Goal: Find specific page/section: Find specific page/section

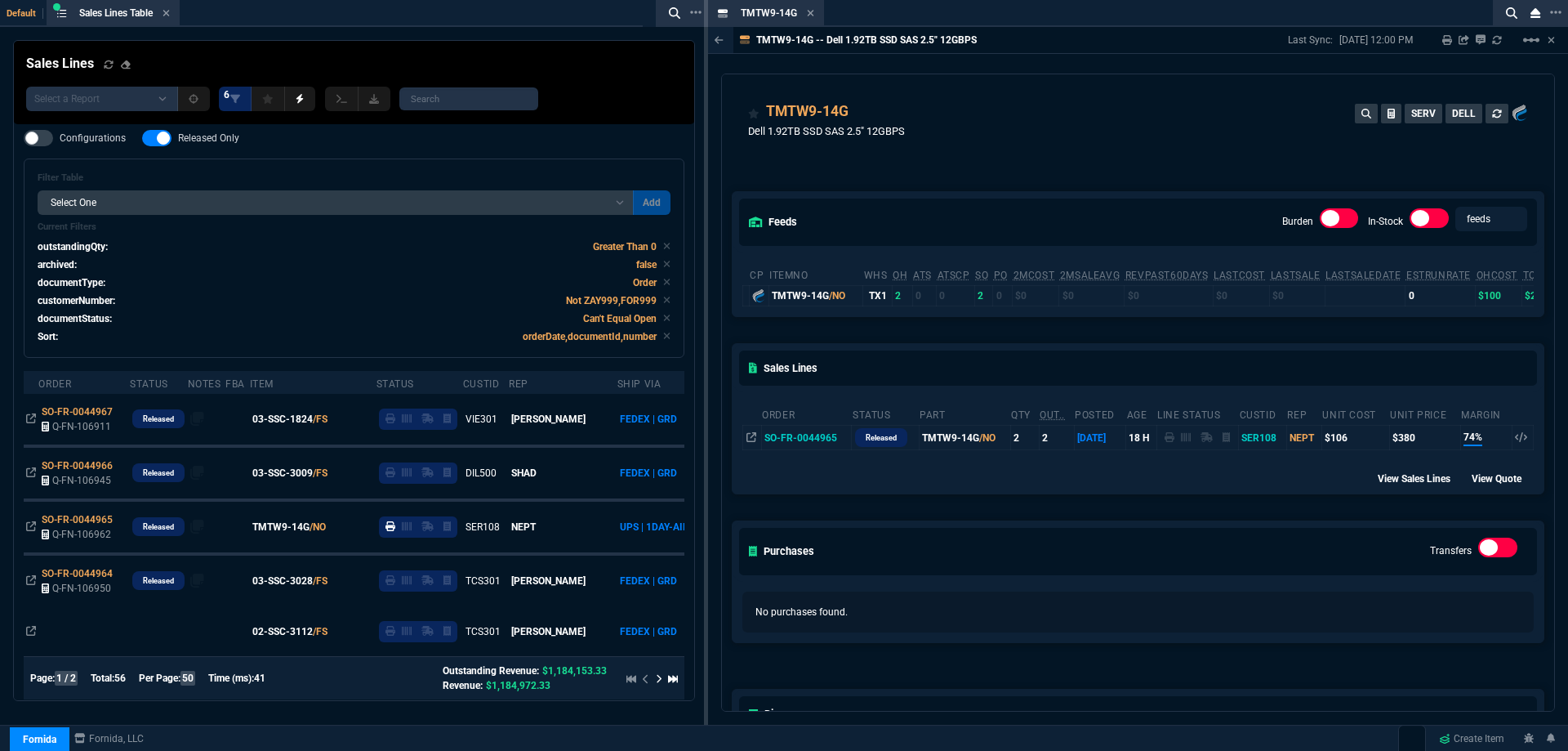
select select
click at [816, 13] on div "TMTW9-14G Item" at bounding box center [766, 14] width 110 height 21
click at [809, 14] on icon at bounding box center [810, 13] width 6 height 6
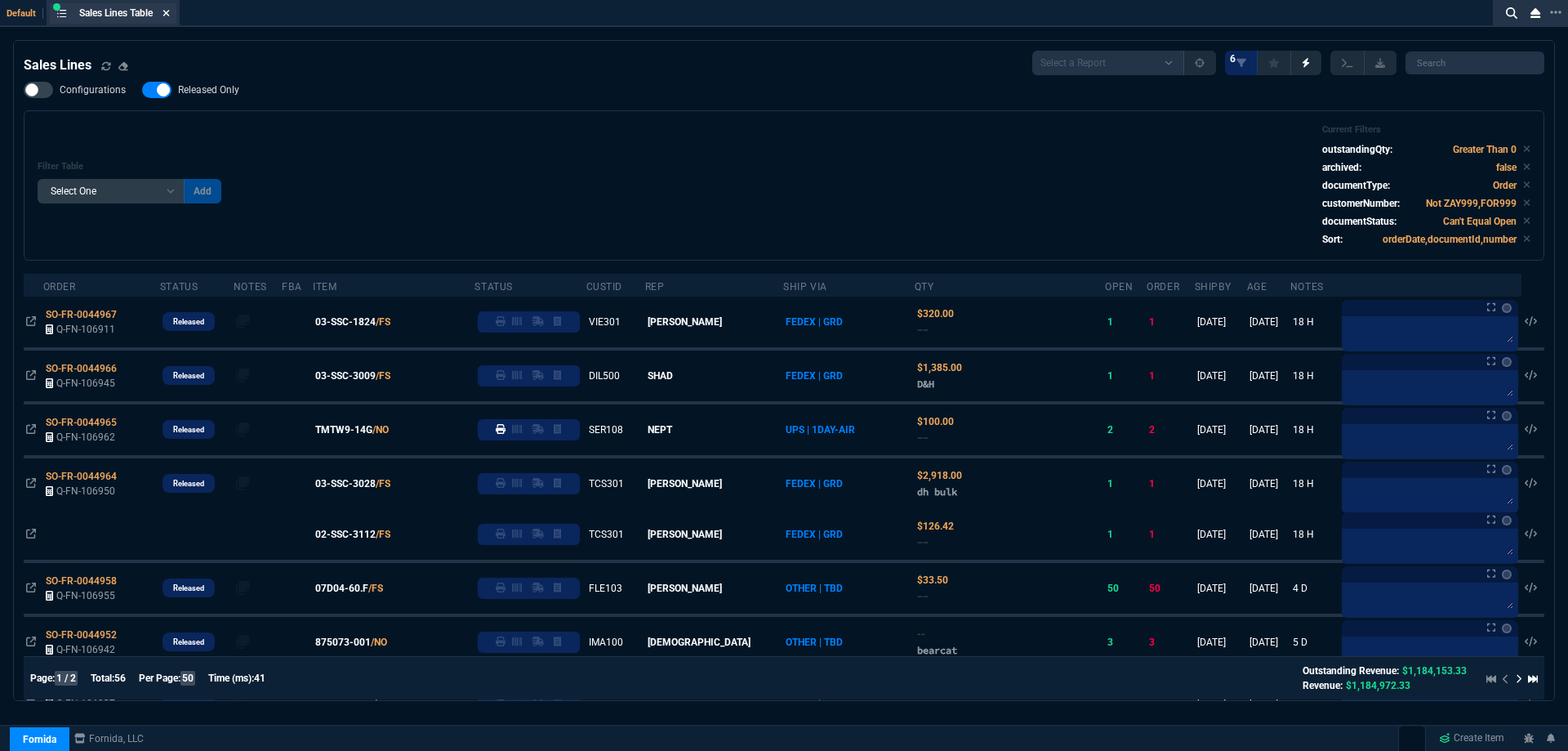
click at [169, 9] on icon at bounding box center [167, 13] width 7 height 10
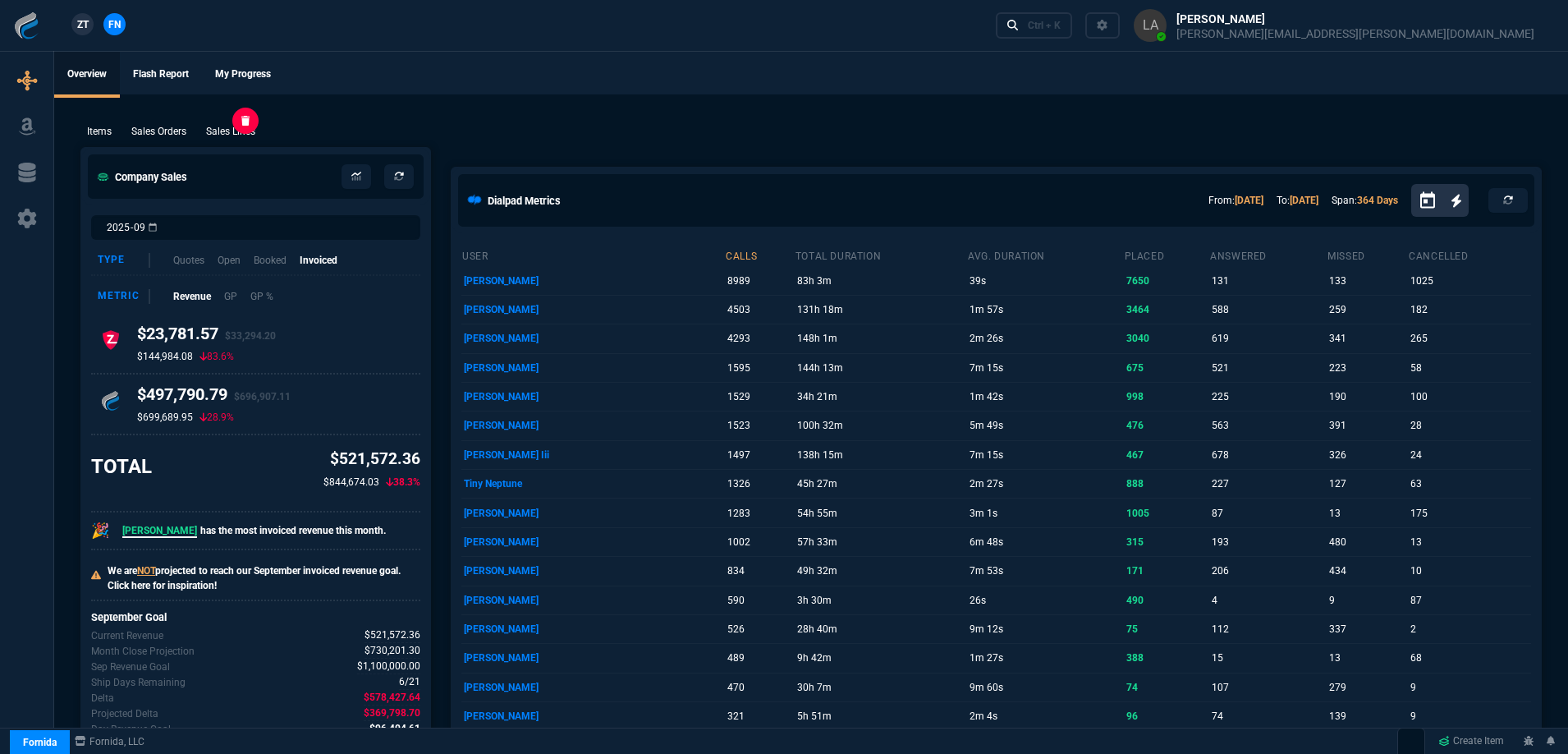
click at [232, 128] on p "Sales Lines" at bounding box center [230, 131] width 49 height 15
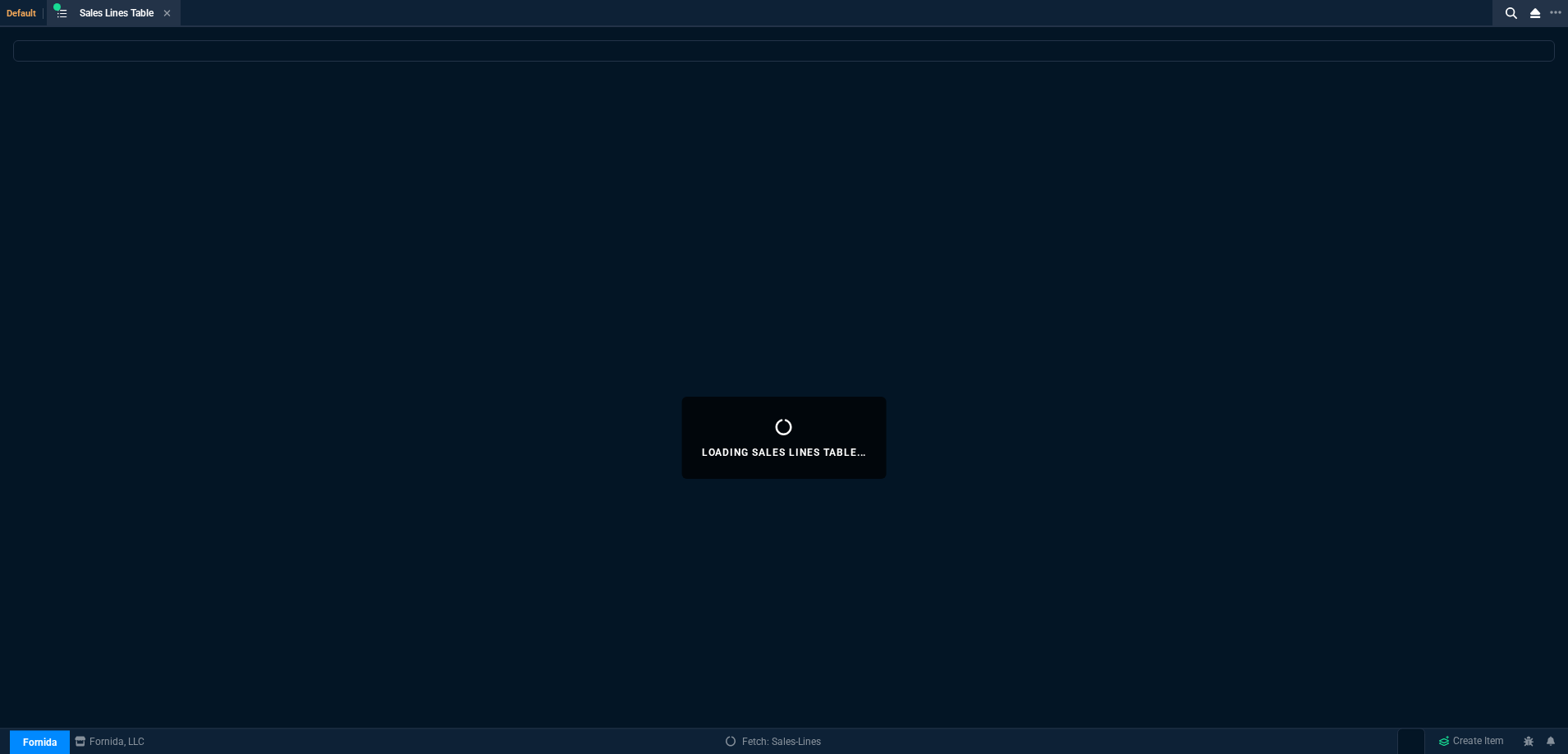
select select
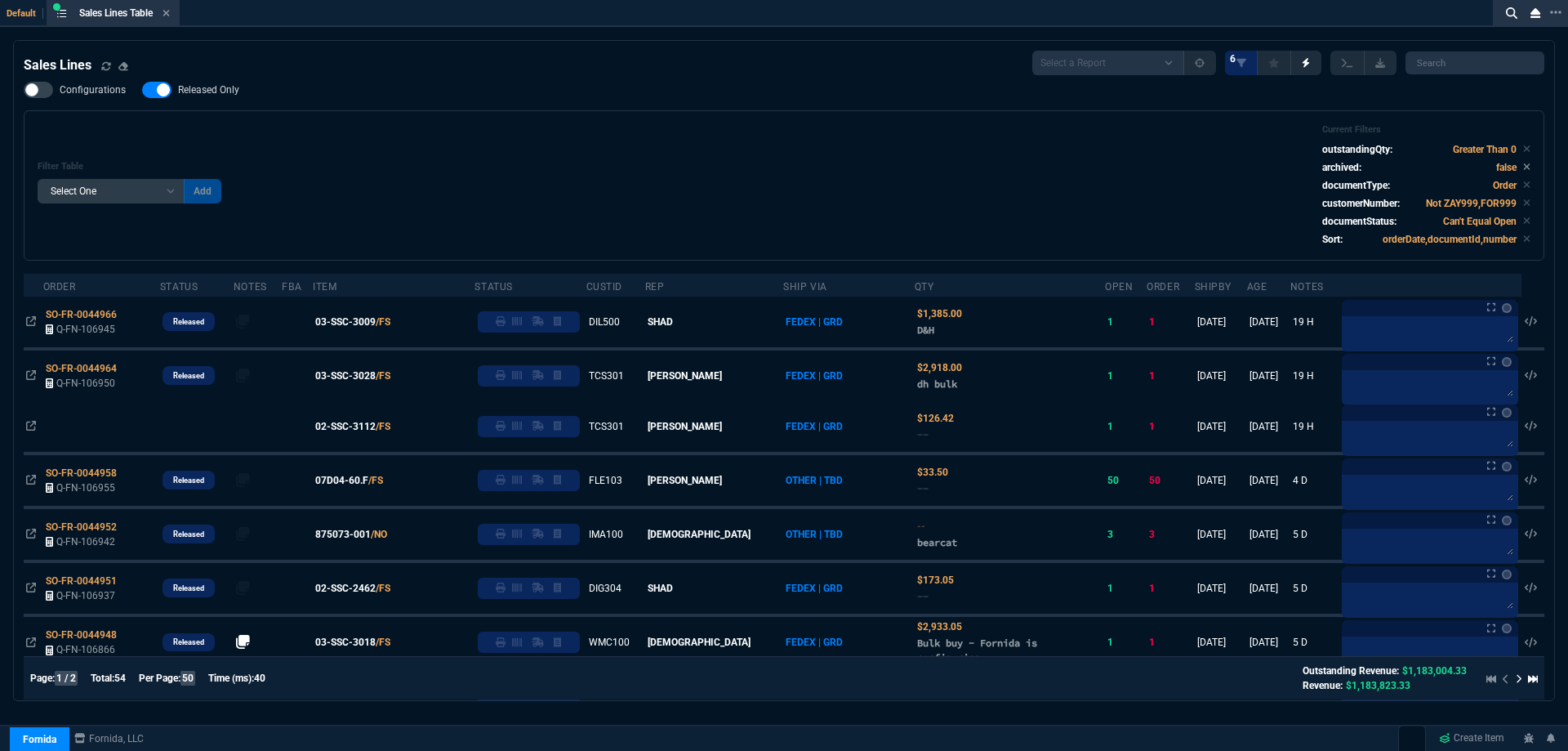
drag, startPoint x: 378, startPoint y: 323, endPoint x: 579, endPoint y: 271, distance: 207.6
click at [376, 323] on span "03-SSC-3009" at bounding box center [345, 322] width 61 height 14
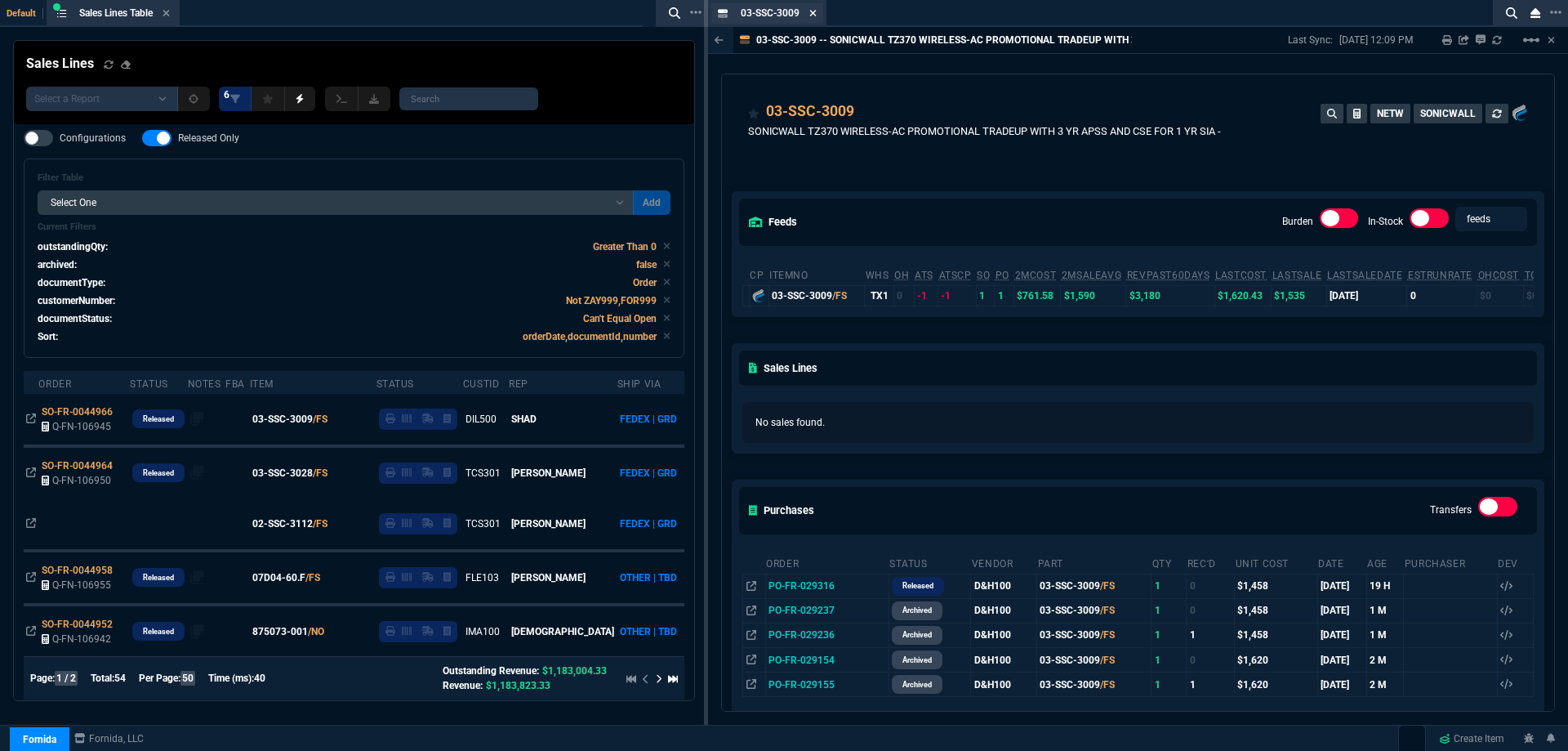
click at [810, 13] on icon at bounding box center [813, 13] width 7 height 10
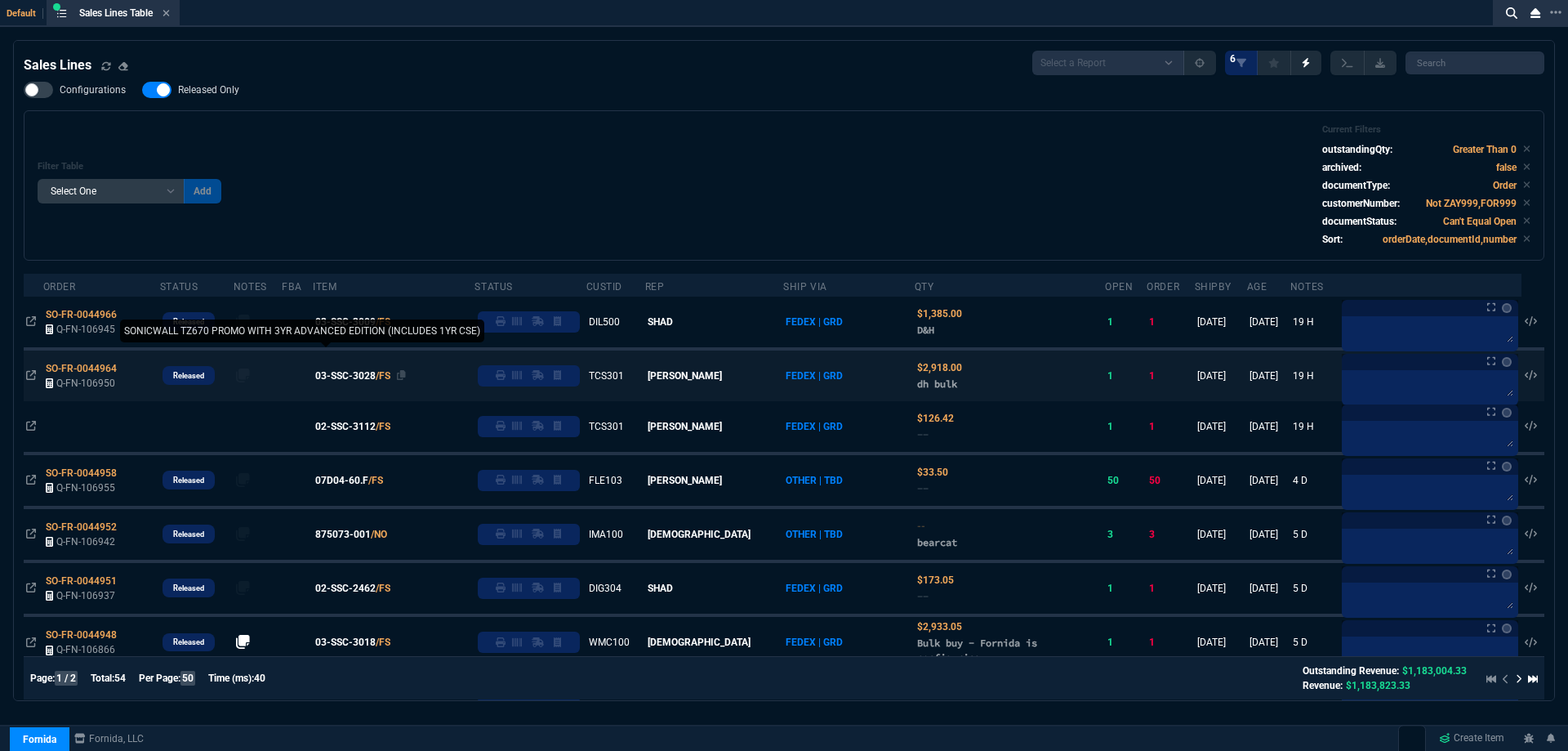
click at [351, 374] on span "03-SSC-3028" at bounding box center [345, 376] width 61 height 14
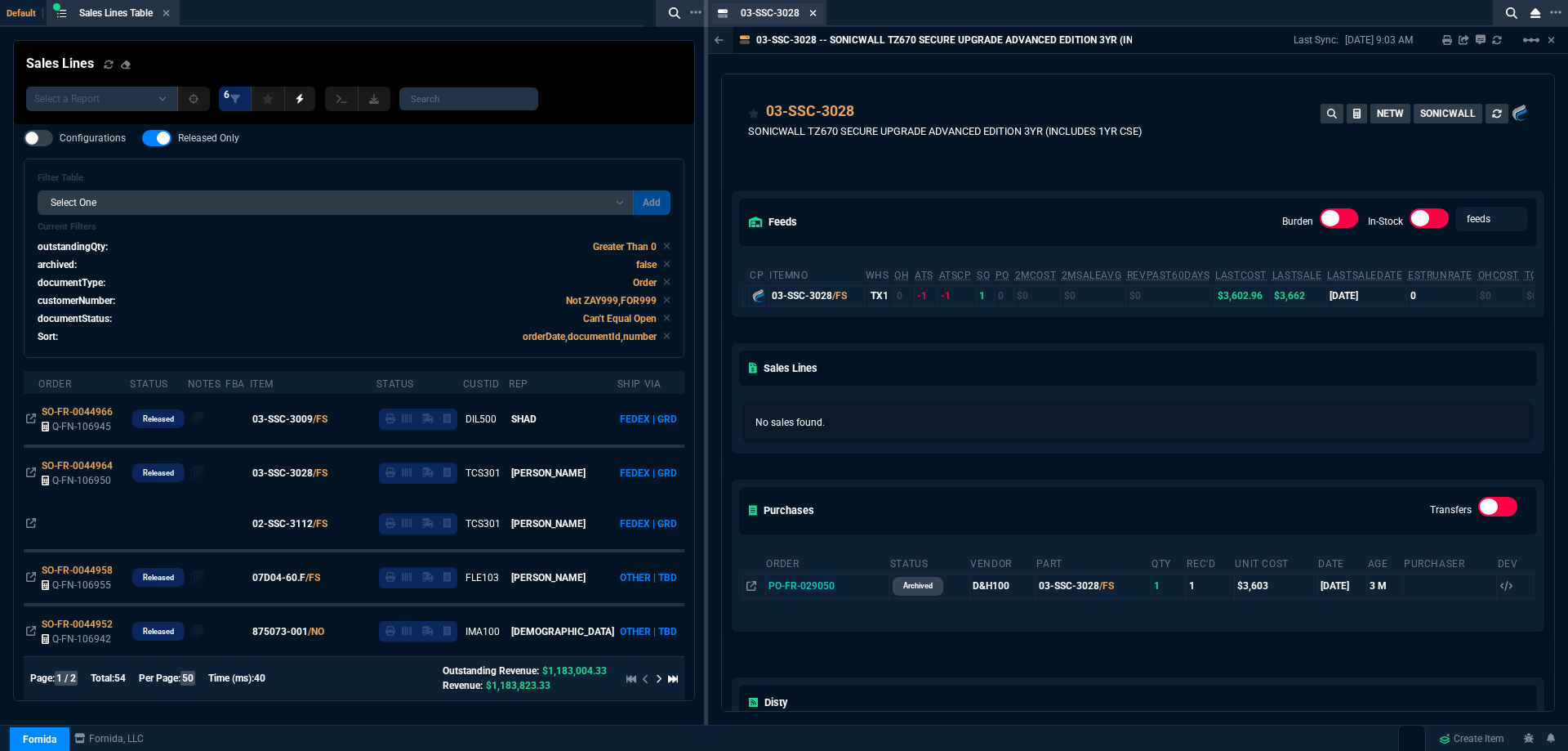
click at [813, 13] on icon at bounding box center [813, 13] width 7 height 10
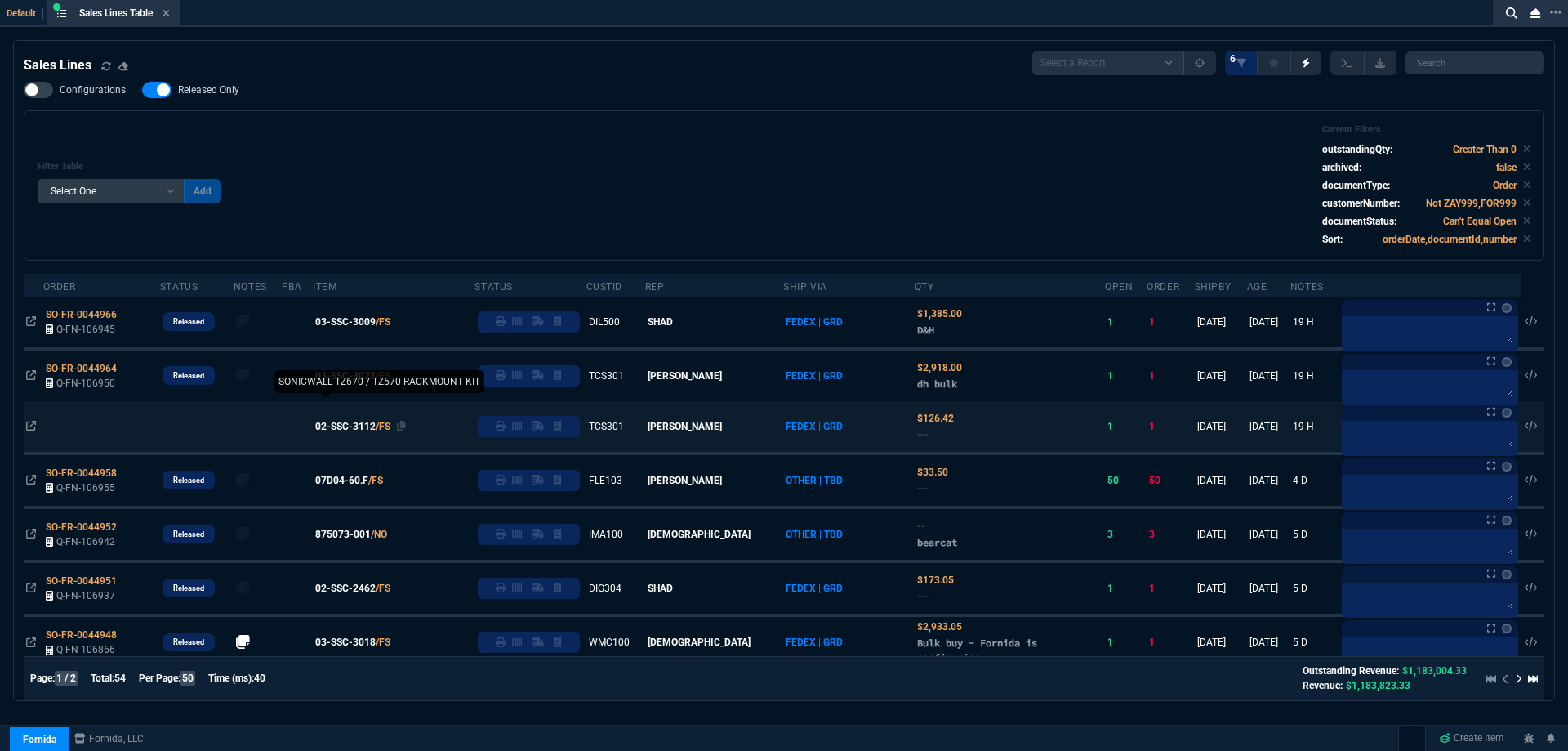
click at [370, 421] on span "02-SSC-3112" at bounding box center [345, 427] width 61 height 14
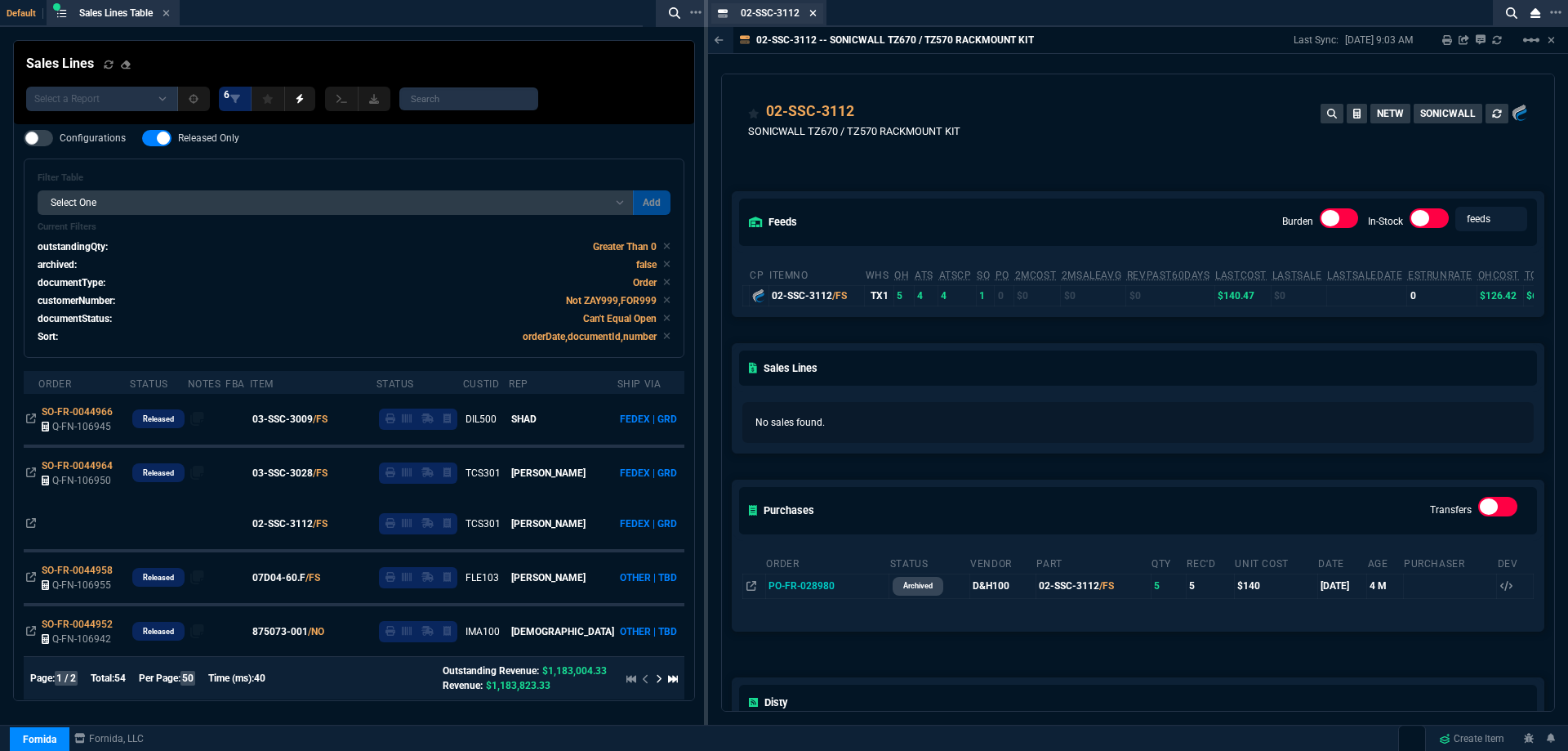
click at [814, 14] on icon at bounding box center [813, 13] width 6 height 6
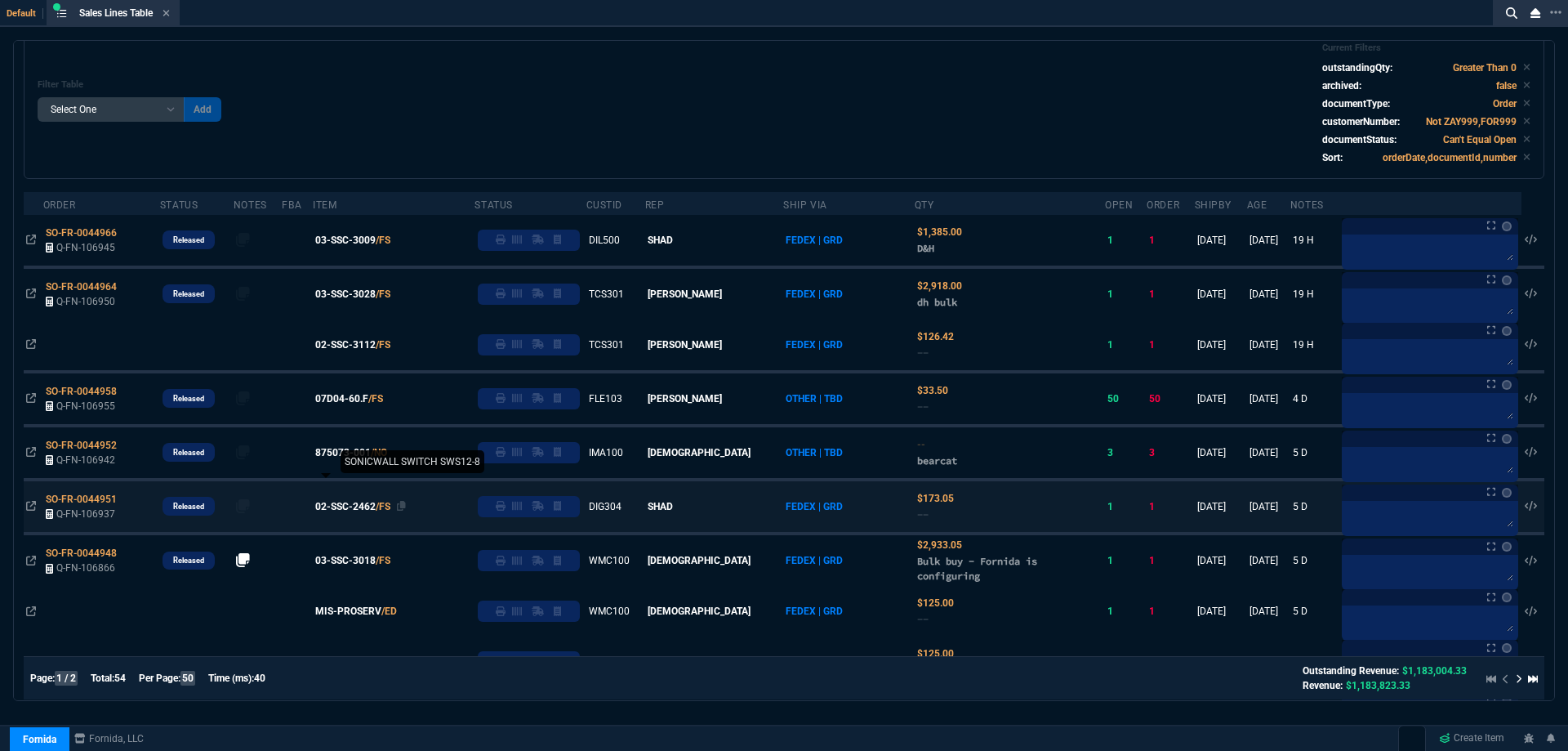
scroll to position [163, 0]
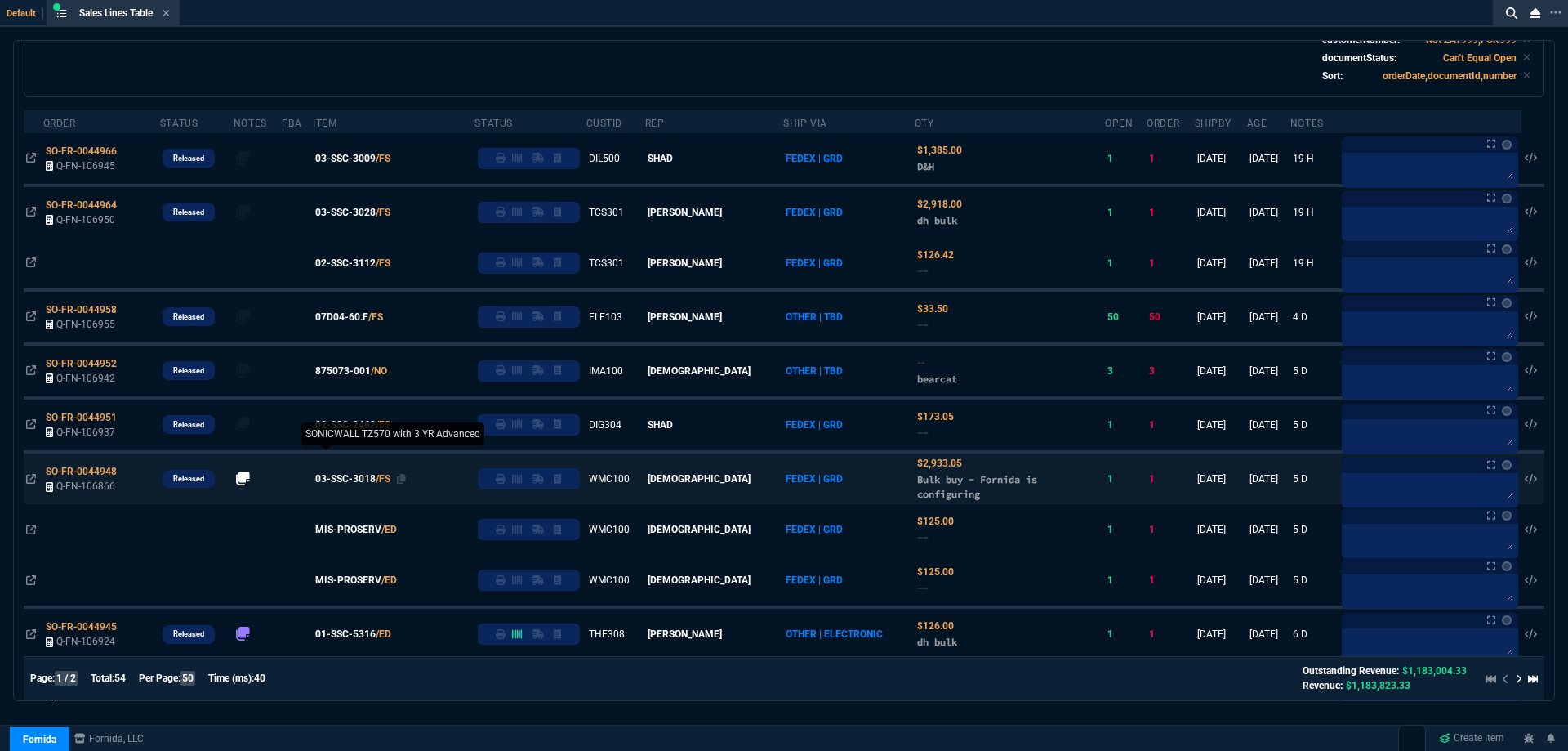
click at [345, 481] on span "03-SSC-3018" at bounding box center [345, 478] width 61 height 14
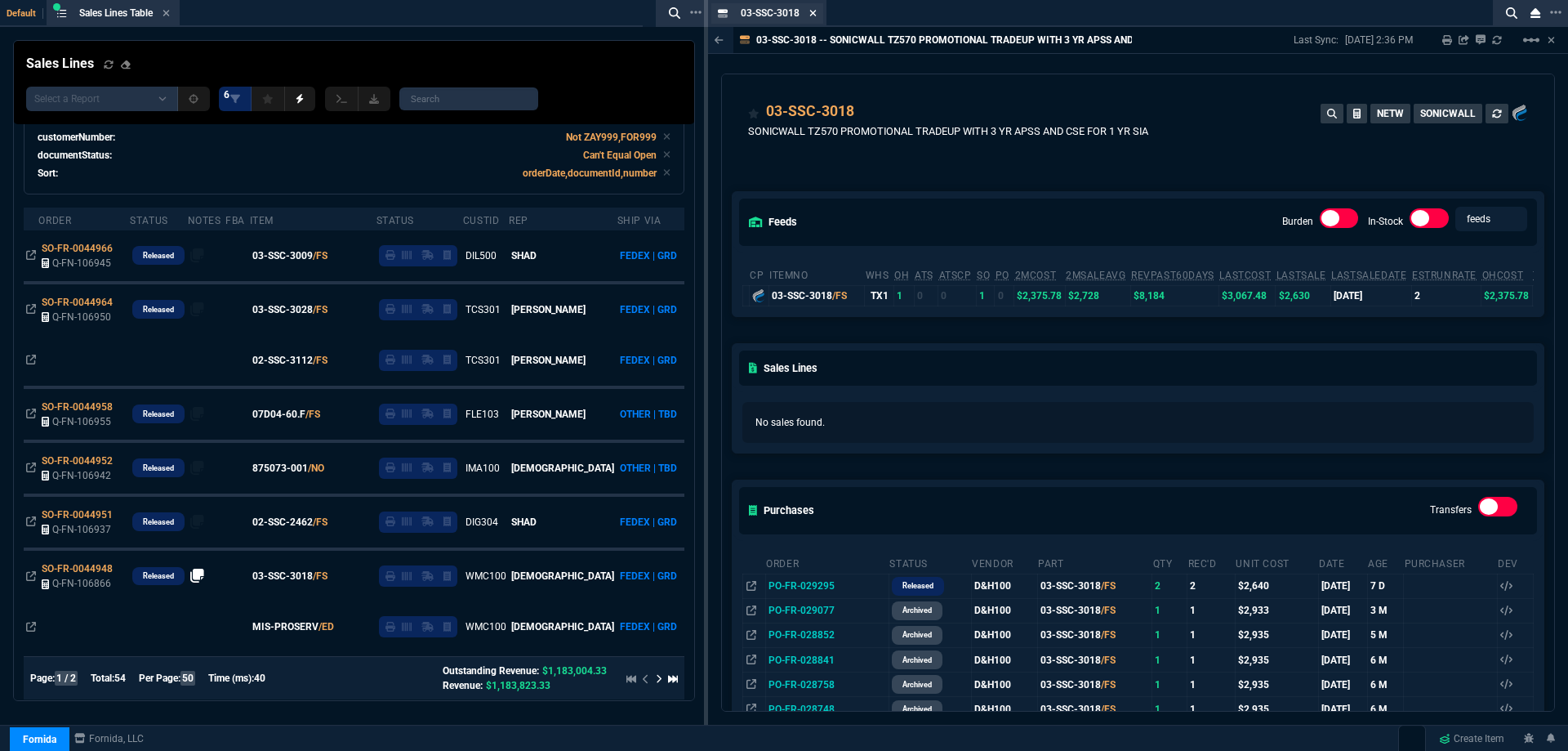
click at [810, 16] on icon at bounding box center [813, 13] width 7 height 10
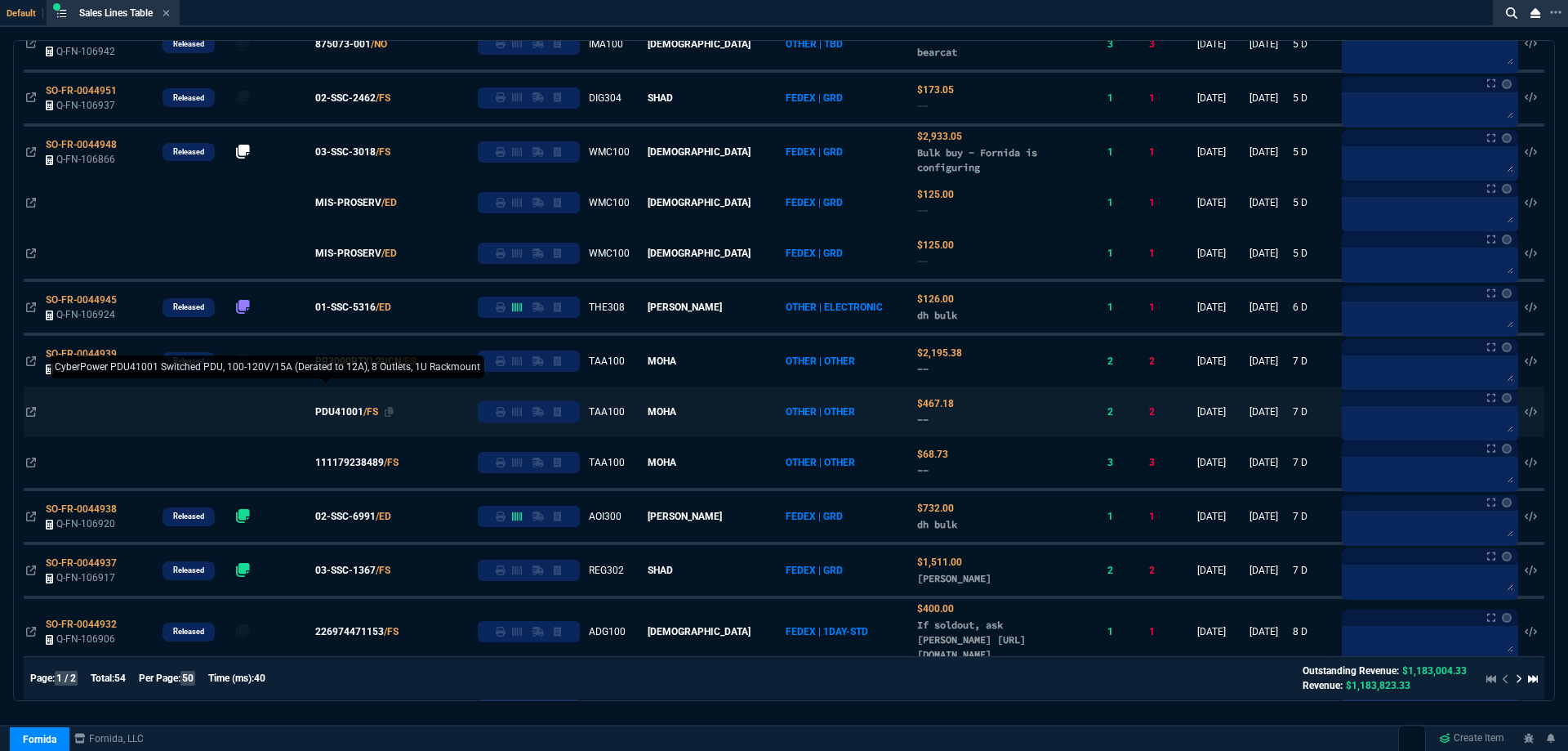
scroll to position [572, 0]
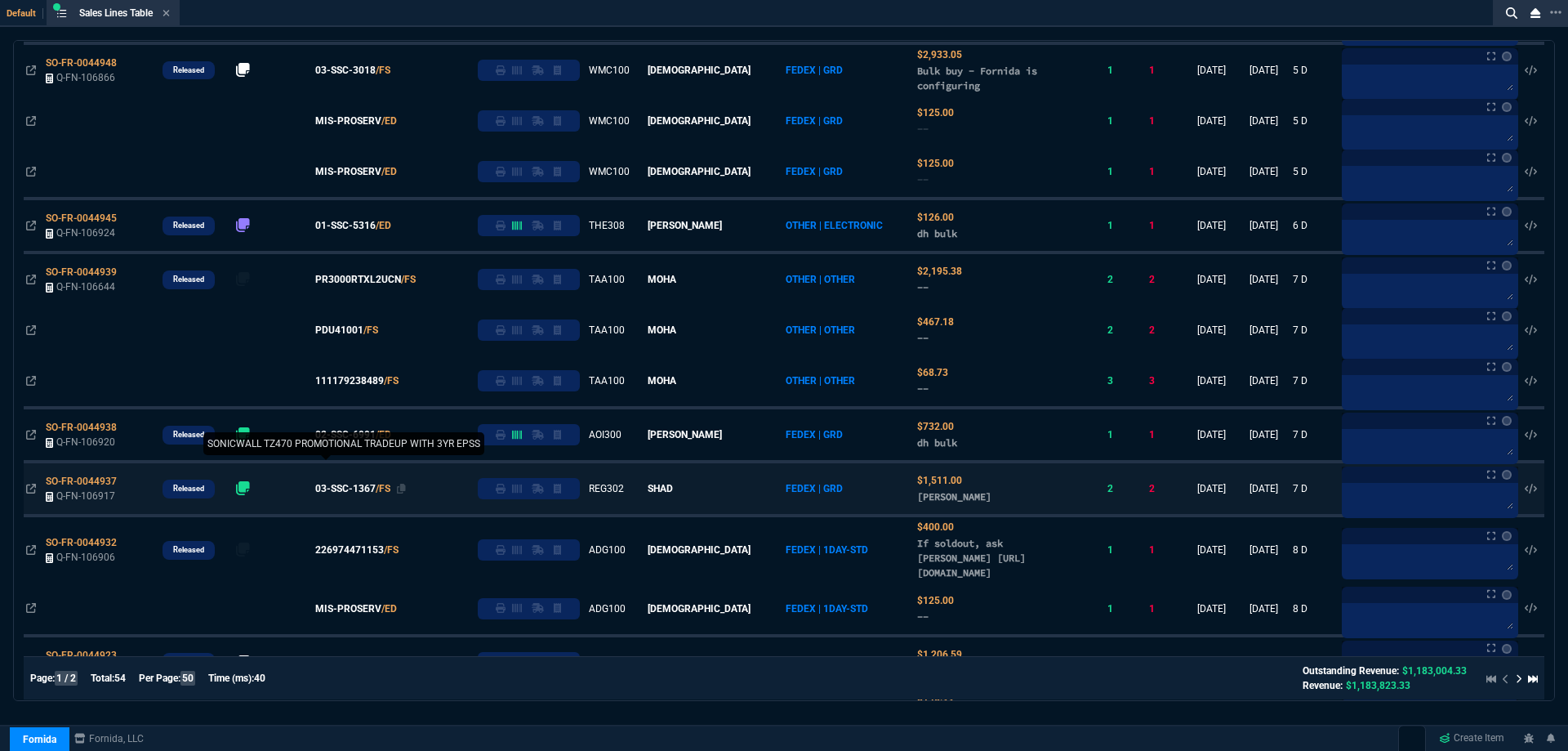
click at [372, 485] on span "03-SSC-1367" at bounding box center [345, 488] width 61 height 14
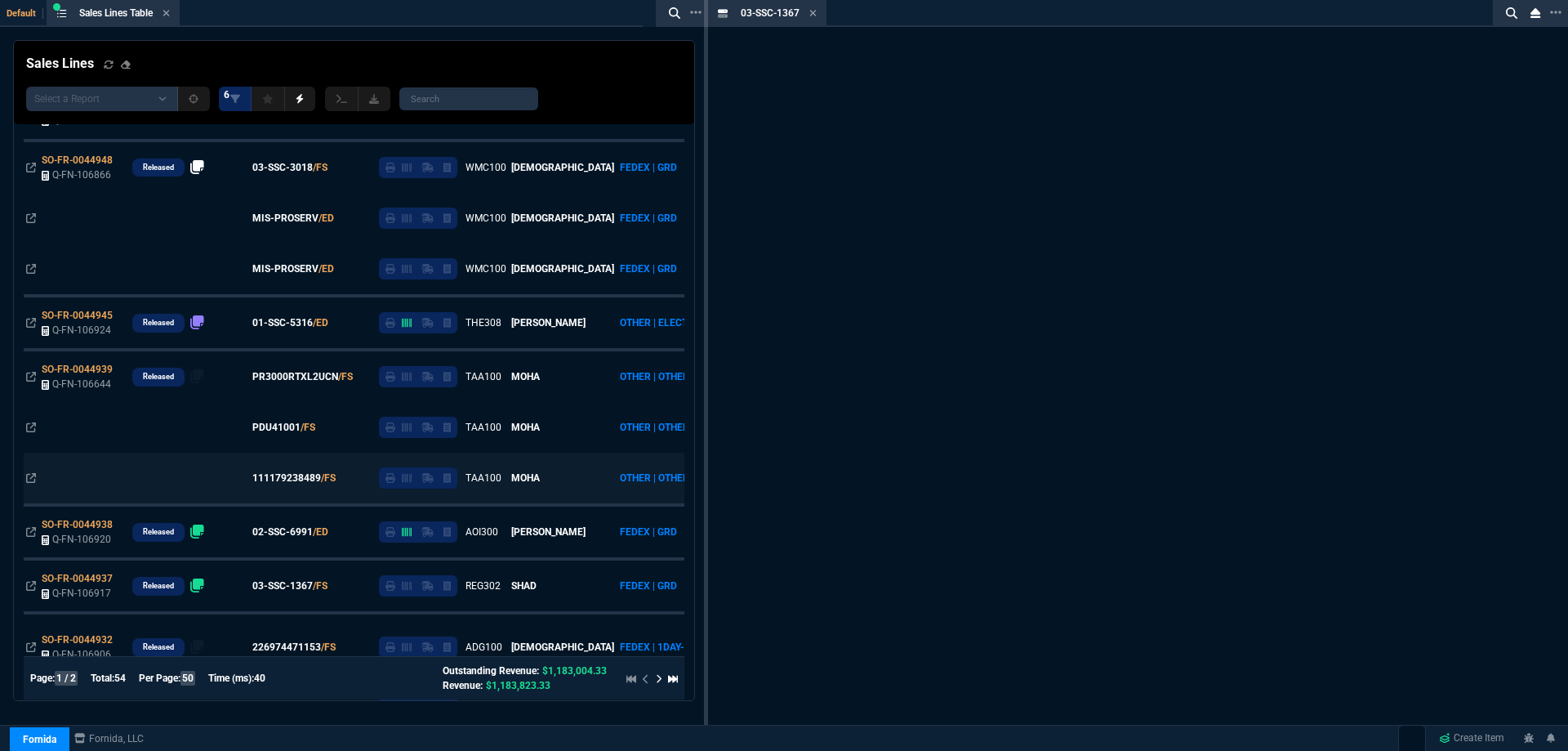
scroll to position [669, 0]
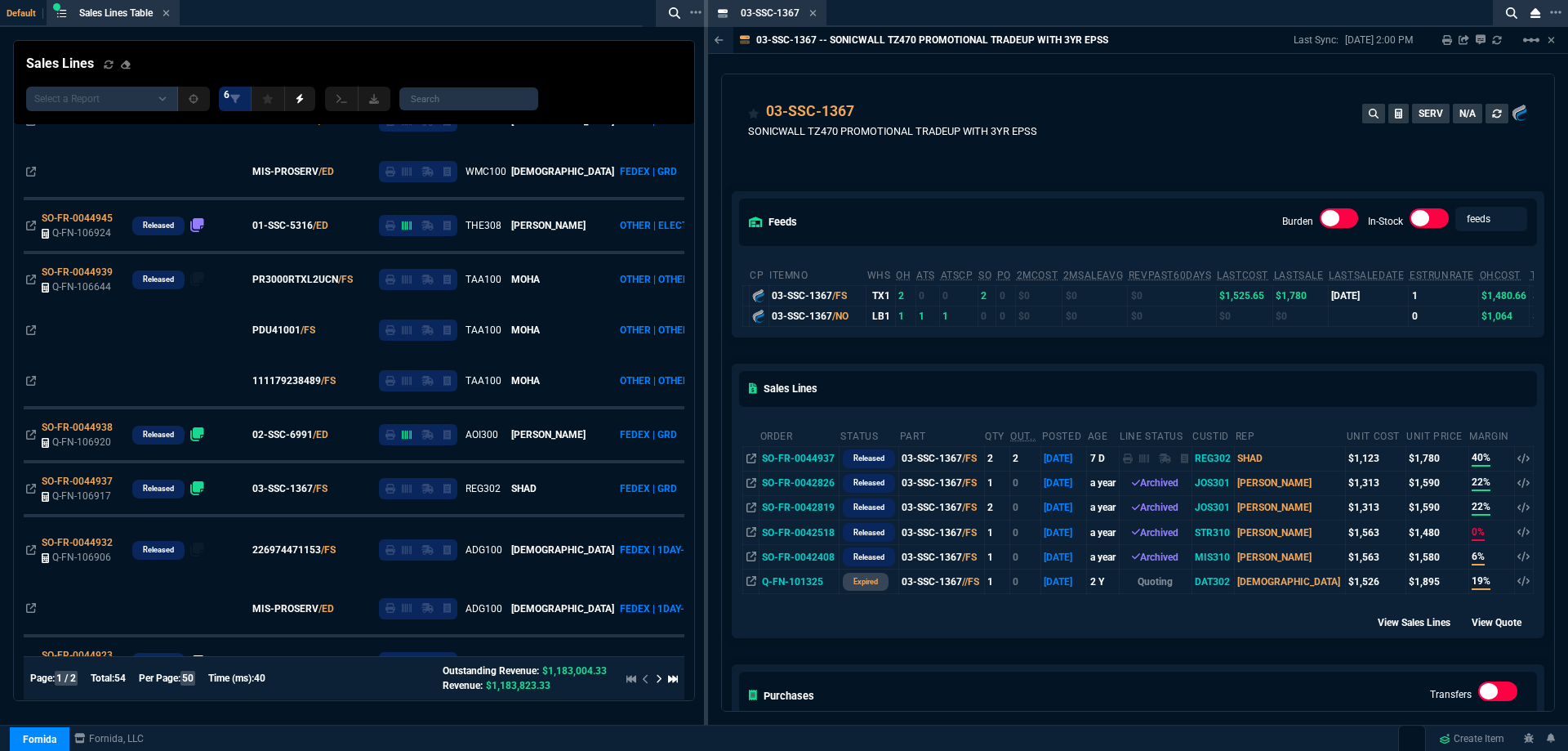
drag, startPoint x: 812, startPoint y: 16, endPoint x: 786, endPoint y: 54, distance: 46.0
click at [812, 16] on icon at bounding box center [813, 13] width 7 height 10
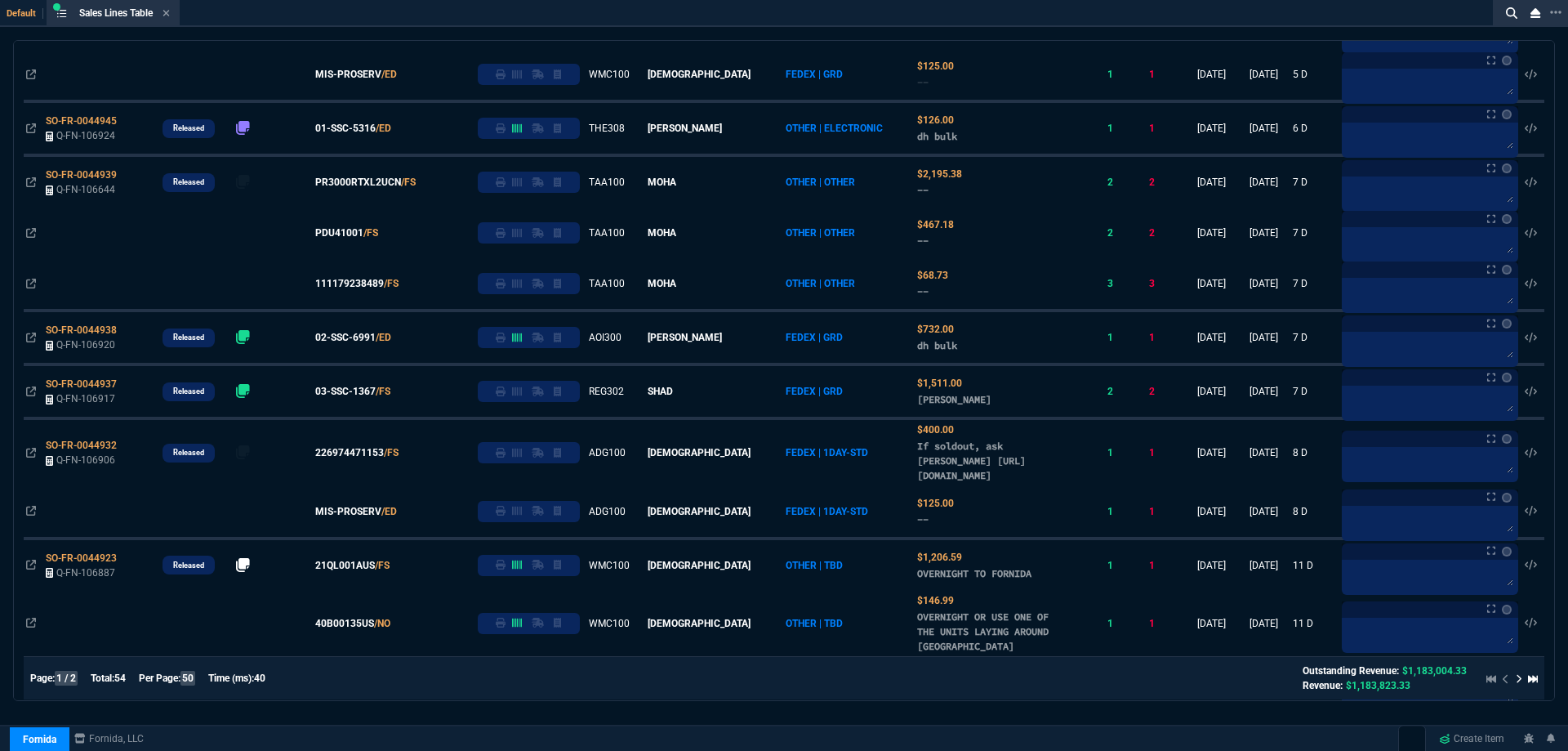
scroll to position [572, 0]
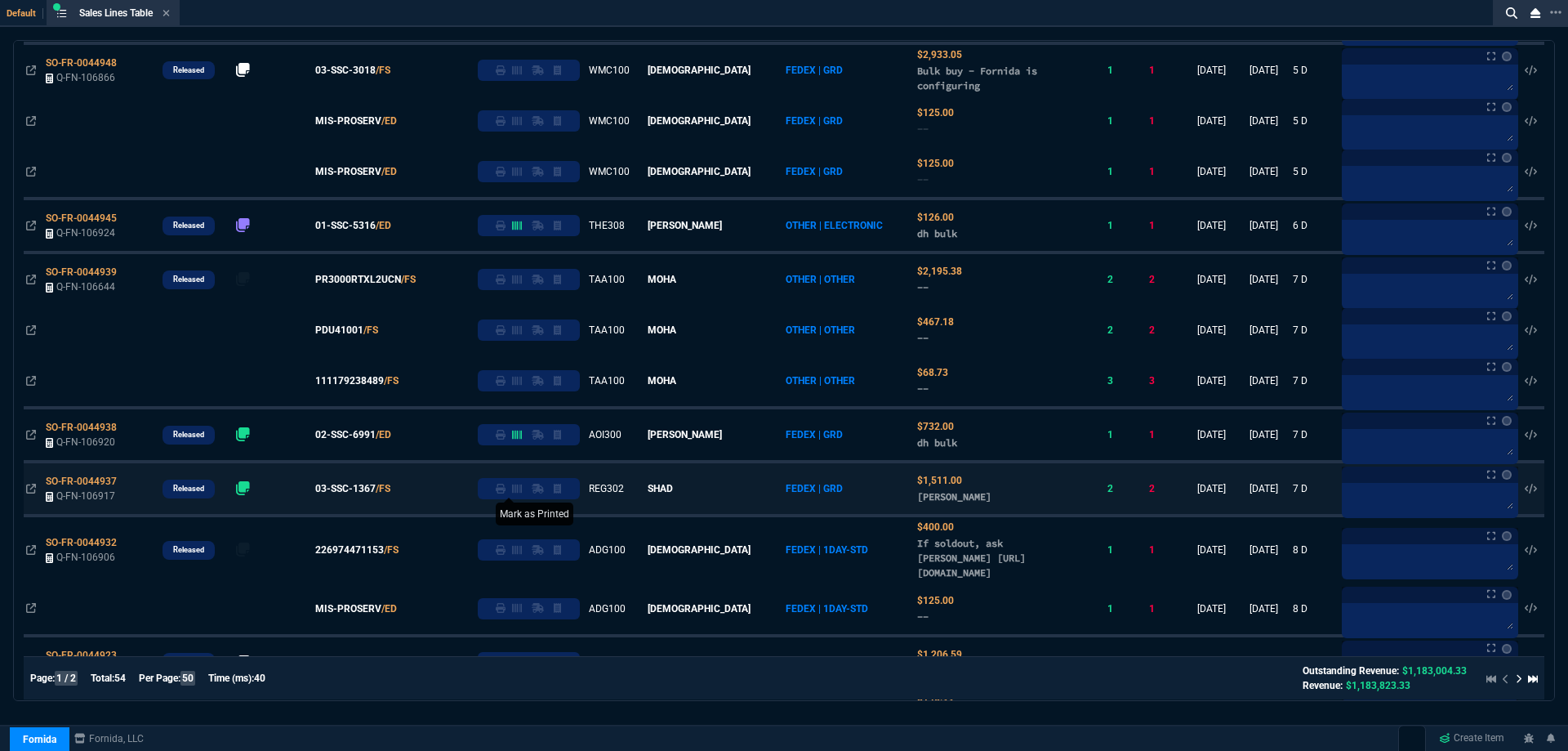
click at [505, 486] on icon at bounding box center [501, 488] width 10 height 10
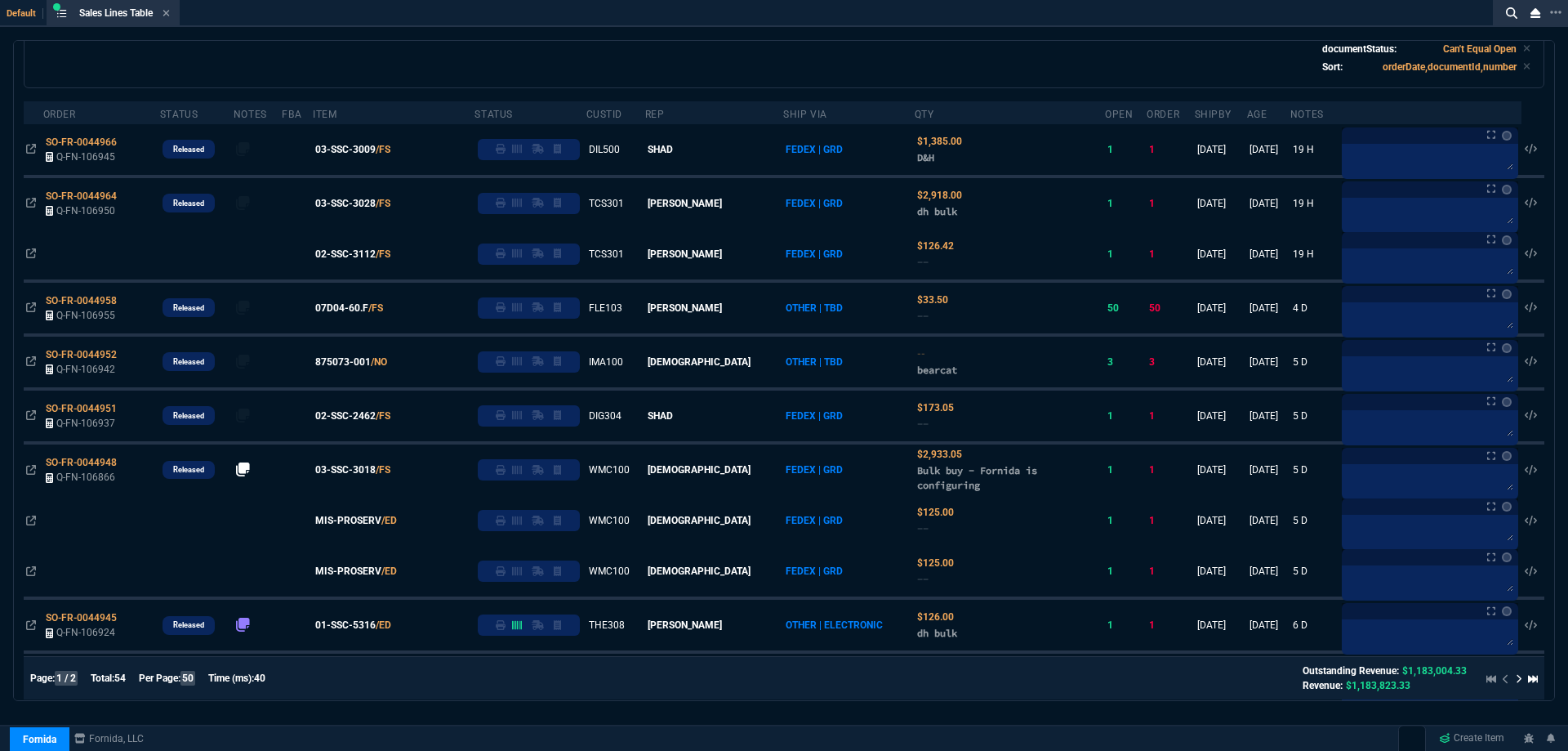
scroll to position [0, 0]
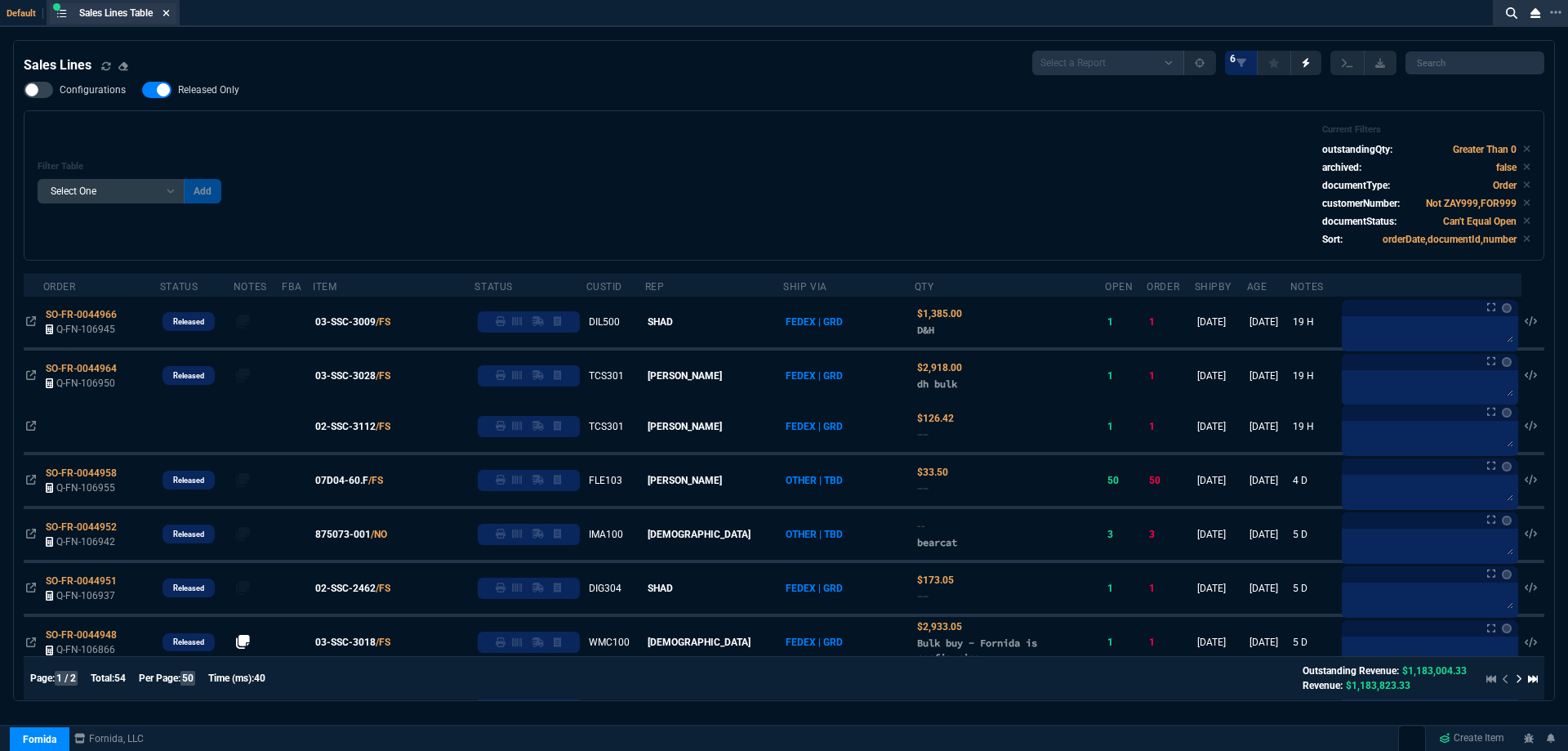
click at [167, 15] on icon at bounding box center [166, 13] width 6 height 6
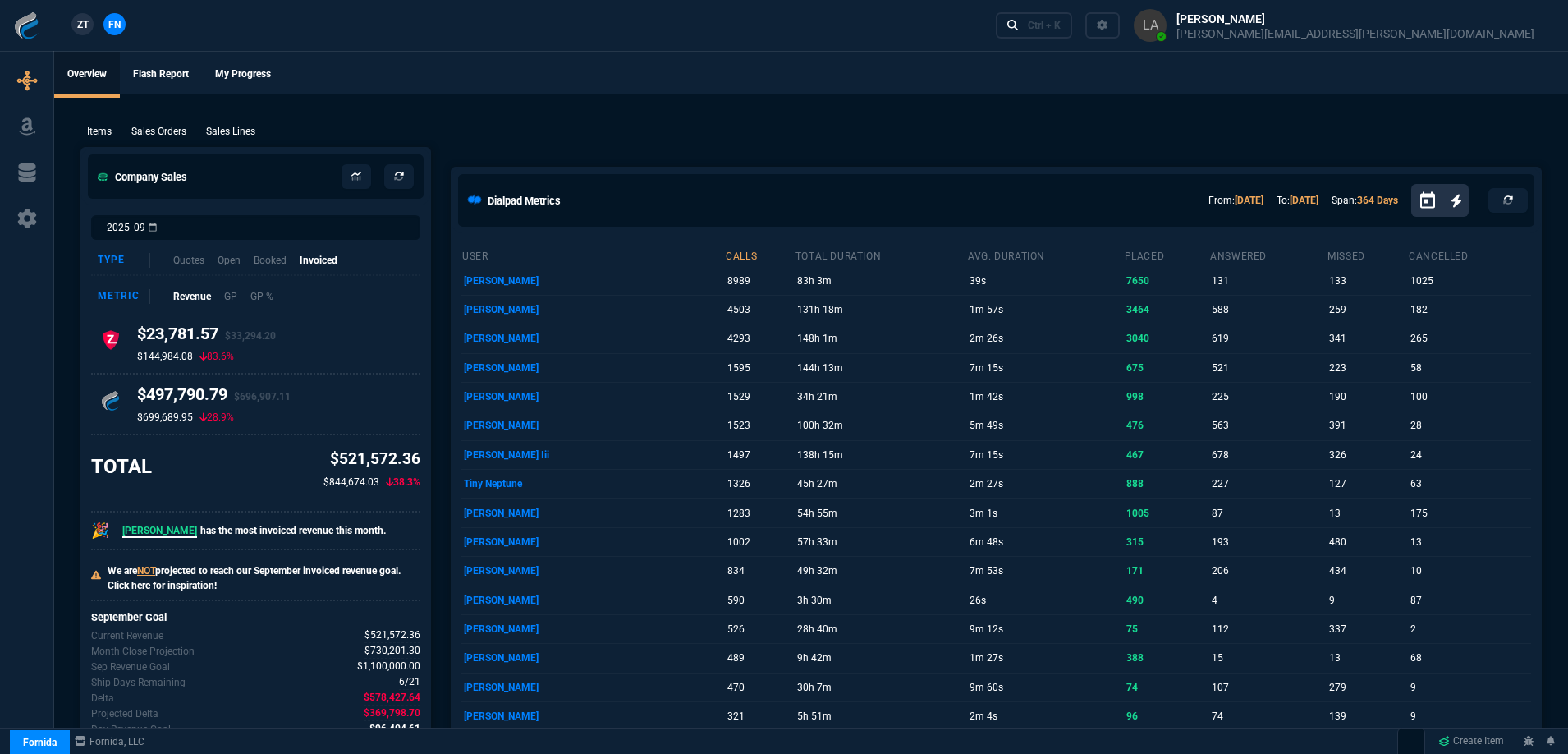
click at [87, 30] on span "ZT" at bounding box center [83, 25] width 12 height 15
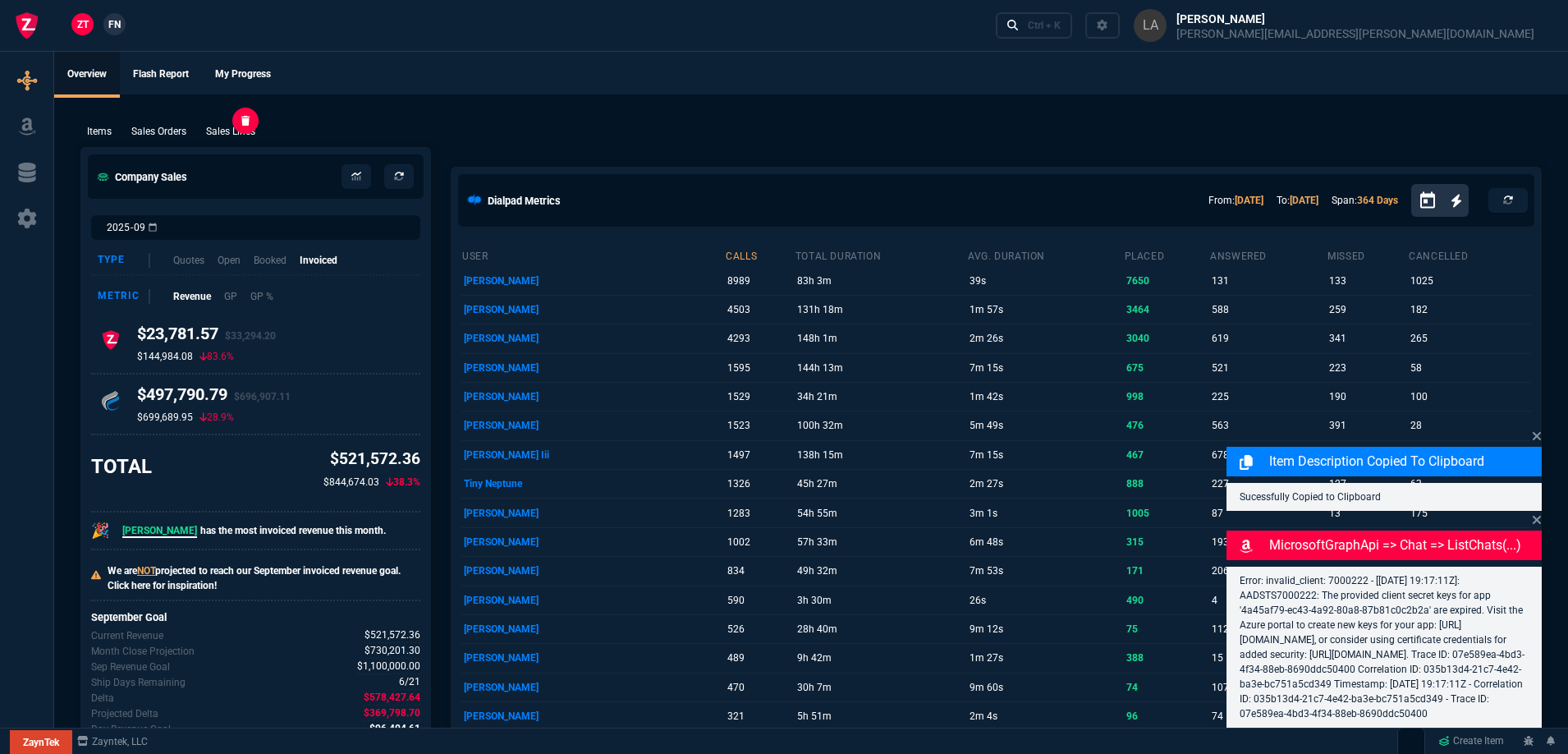
click at [241, 136] on p "Sales Lines" at bounding box center [230, 131] width 49 height 15
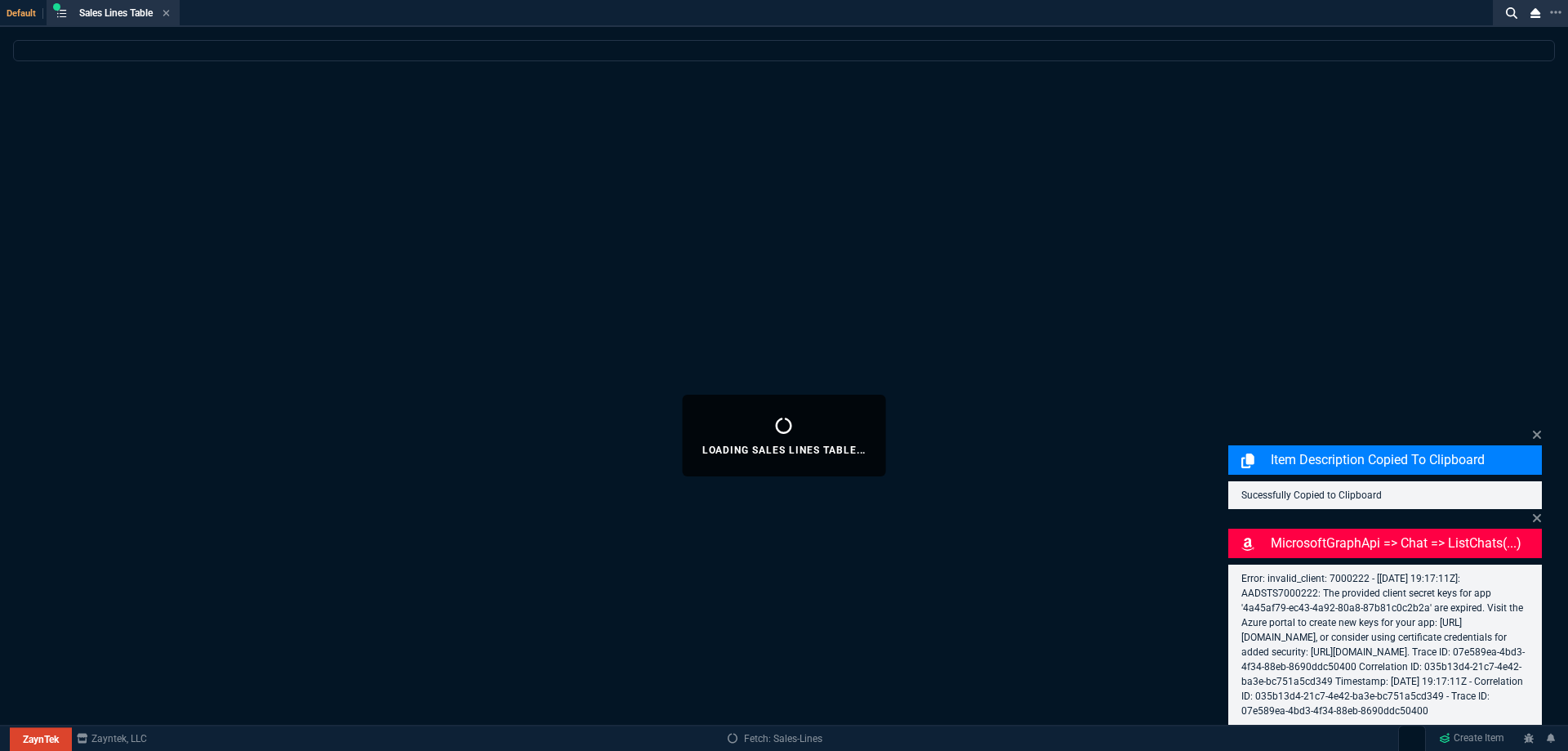
select select
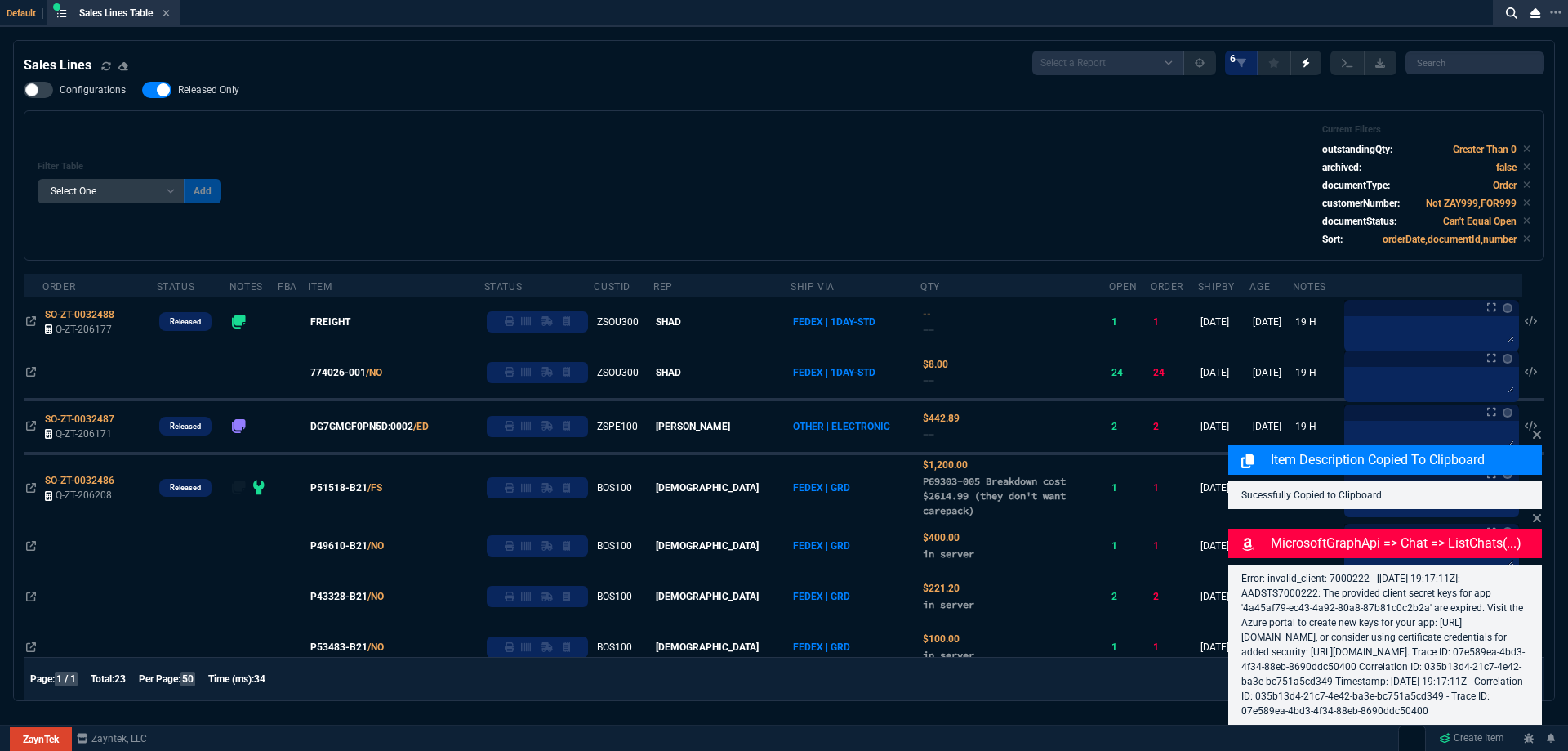
click at [219, 91] on span "Released Only" at bounding box center [209, 90] width 62 height 13
click at [142, 91] on input "Released Only" at bounding box center [141, 90] width 1 height 1
checkbox input "false"
click at [539, 134] on div "Filter Table Select One Add Filter () Age () ATS () Cond (itemVariantCode) Cust…" at bounding box center [783, 185] width 1493 height 122
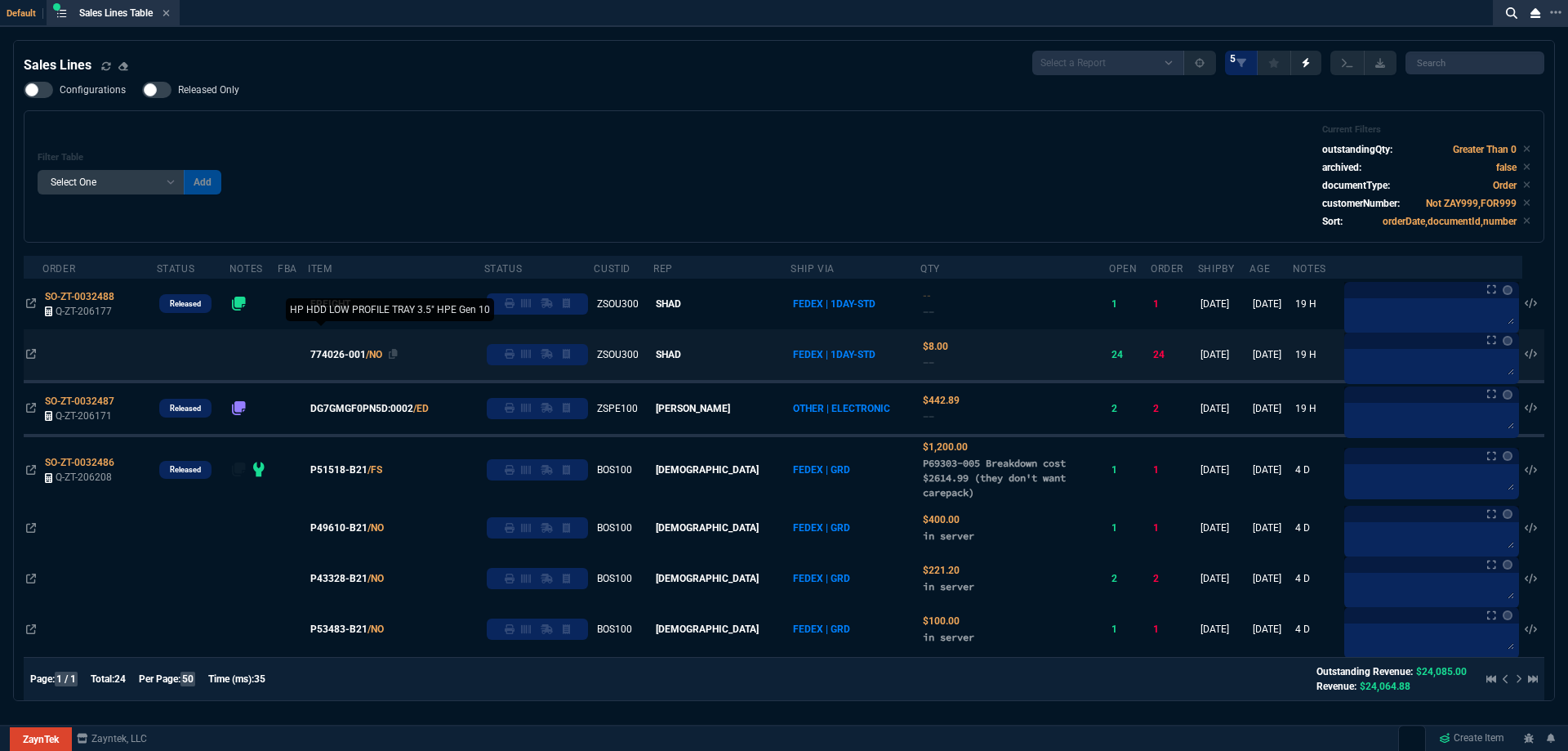
click at [366, 358] on span "774026-001" at bounding box center [338, 354] width 55 height 14
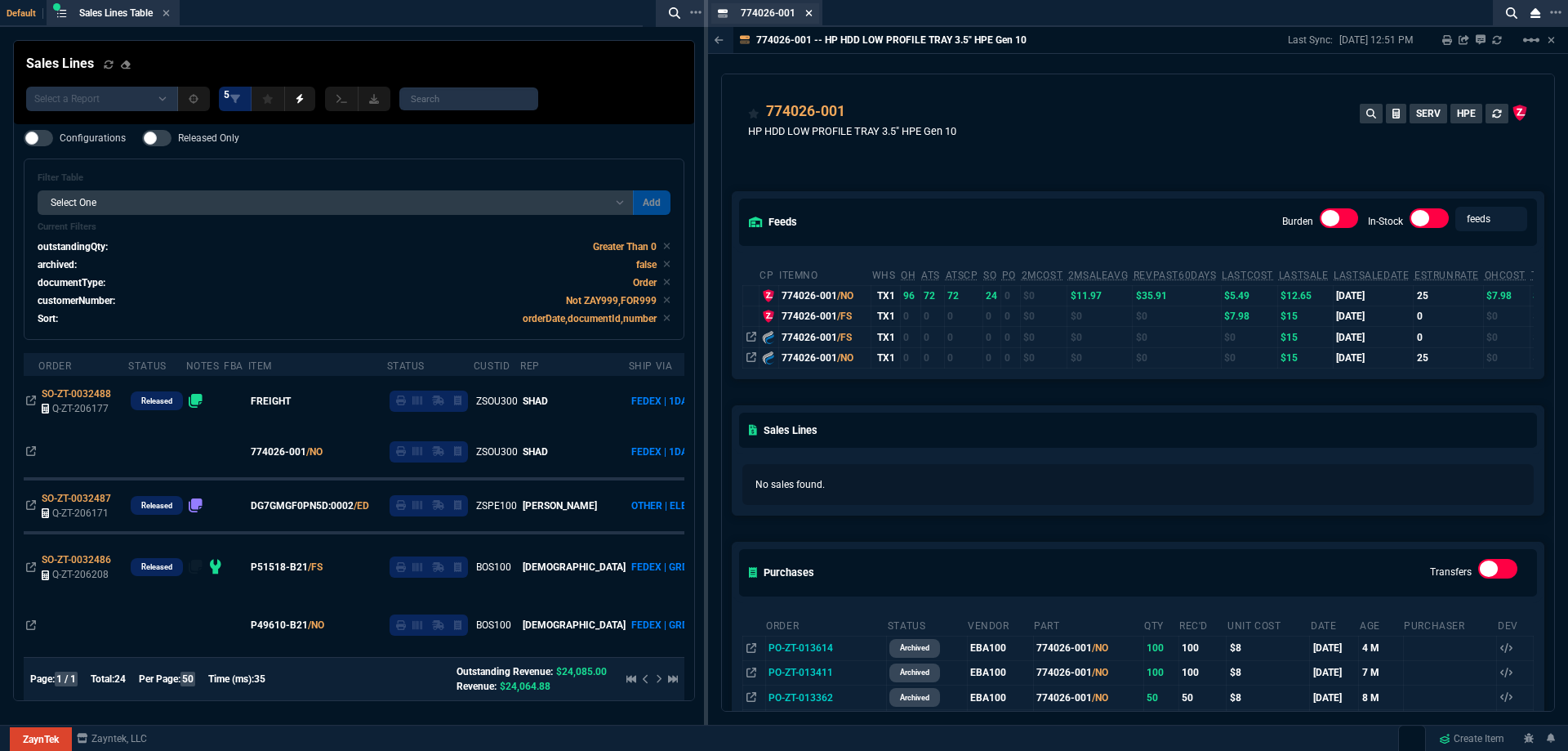
click at [805, 15] on icon at bounding box center [808, 13] width 7 height 10
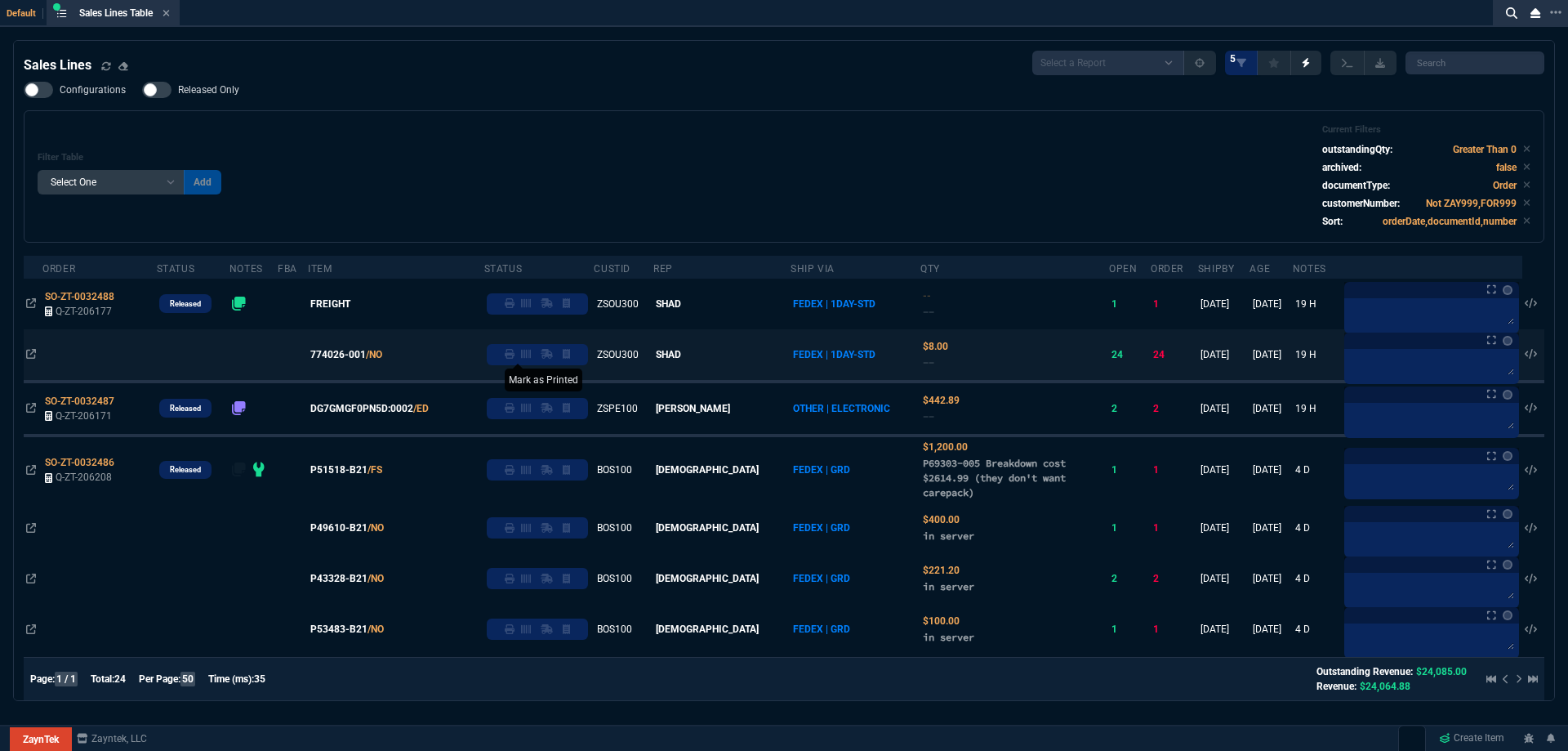
click at [514, 355] on icon at bounding box center [509, 353] width 10 height 10
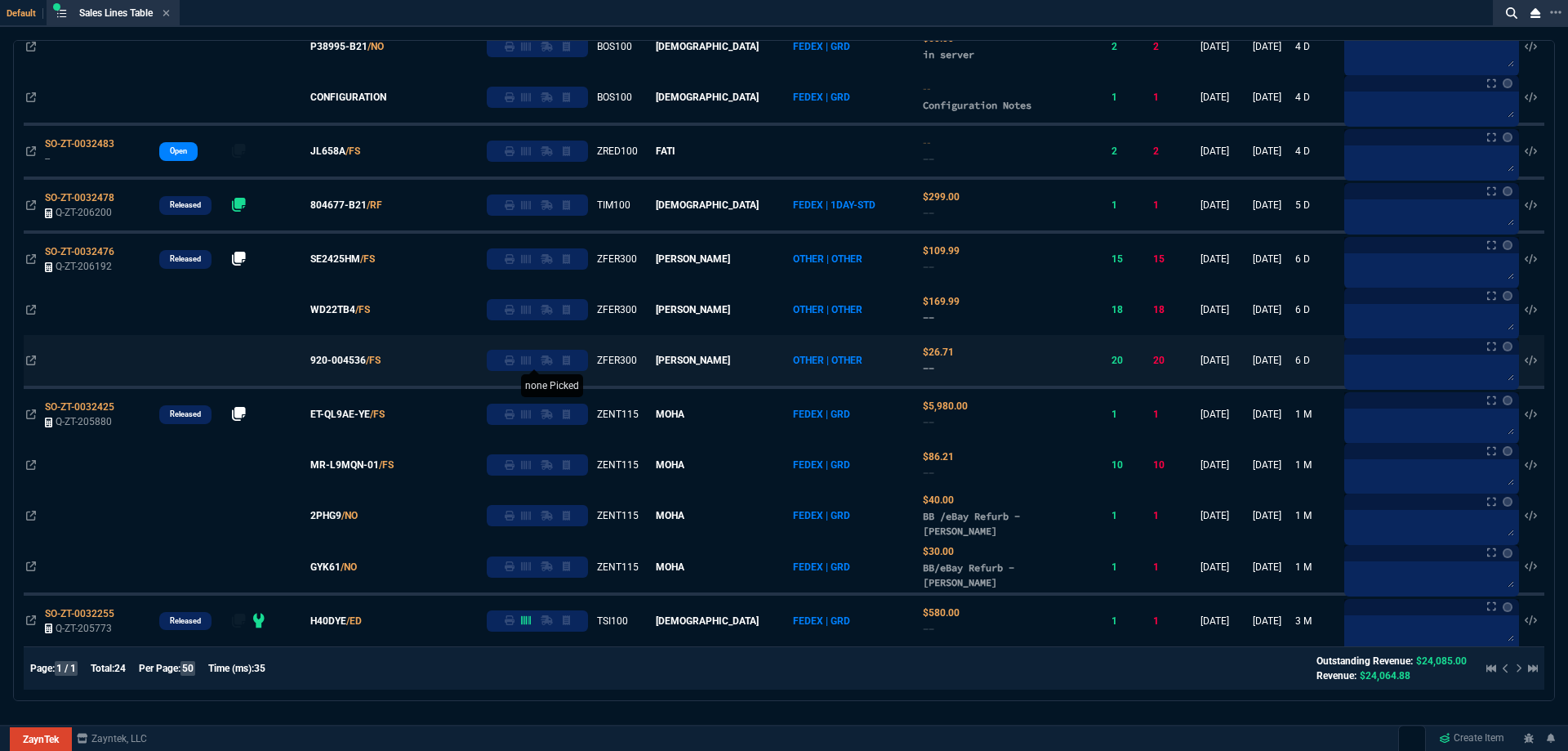
scroll to position [893, 0]
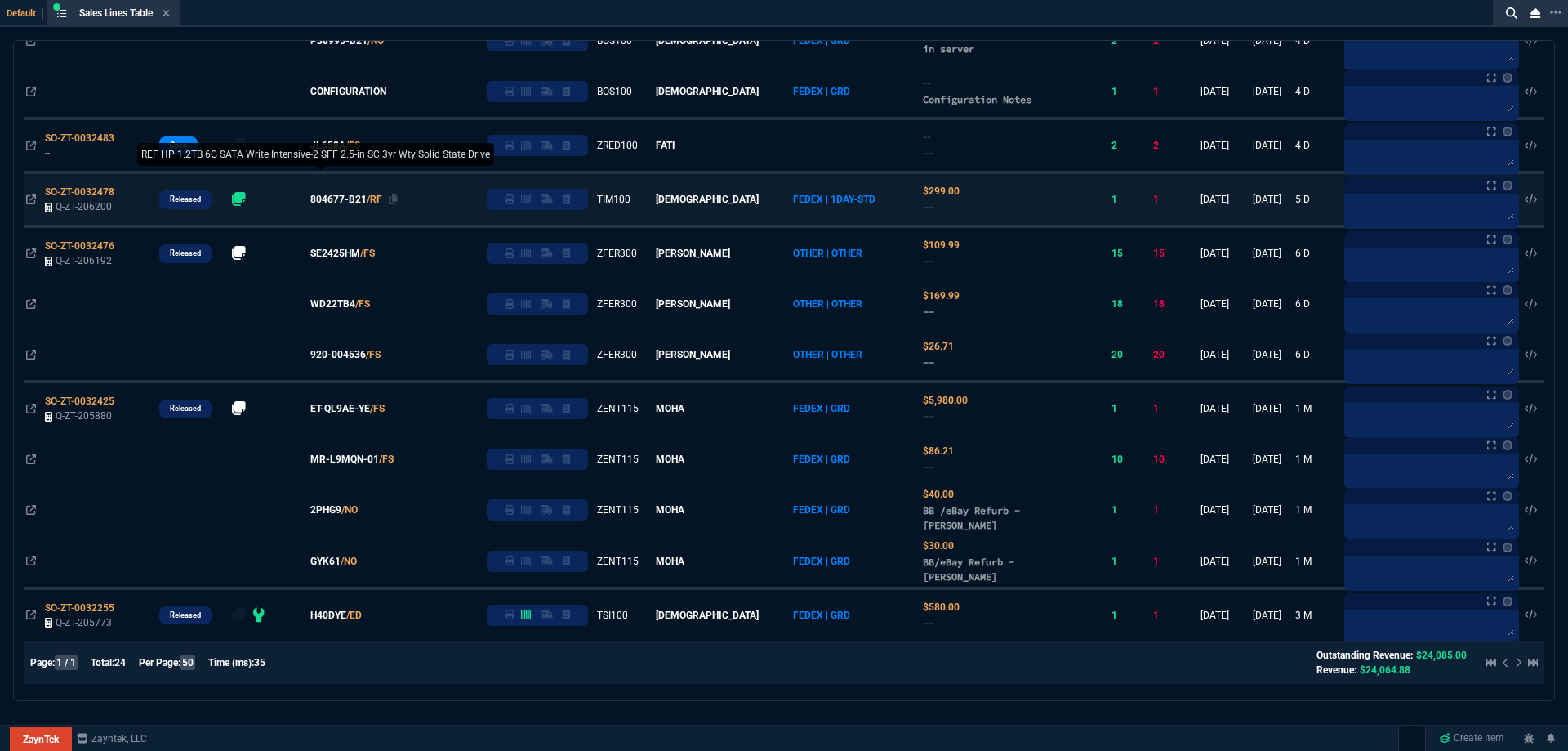
click at [357, 199] on span "804677-B21" at bounding box center [339, 199] width 56 height 14
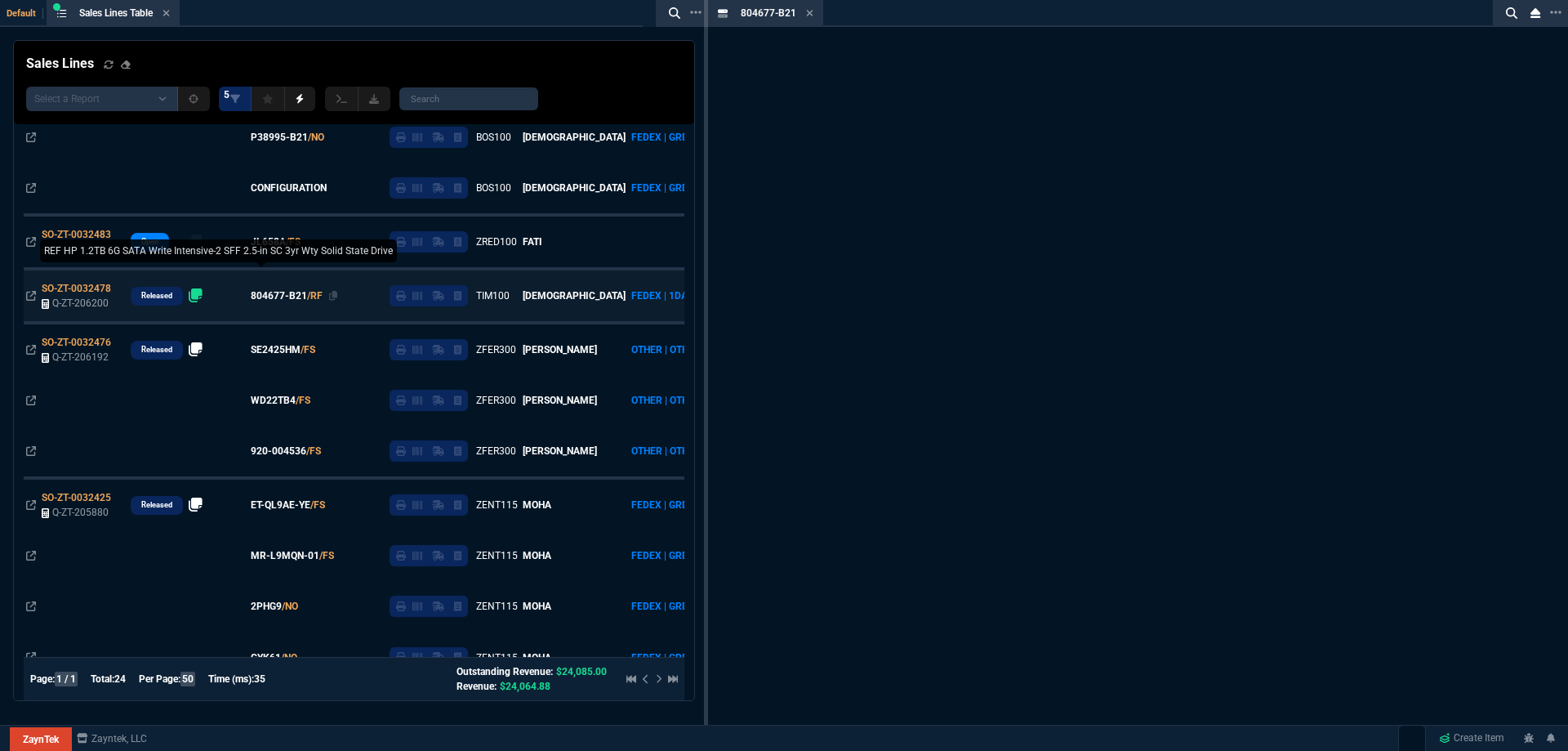
scroll to position [990, 0]
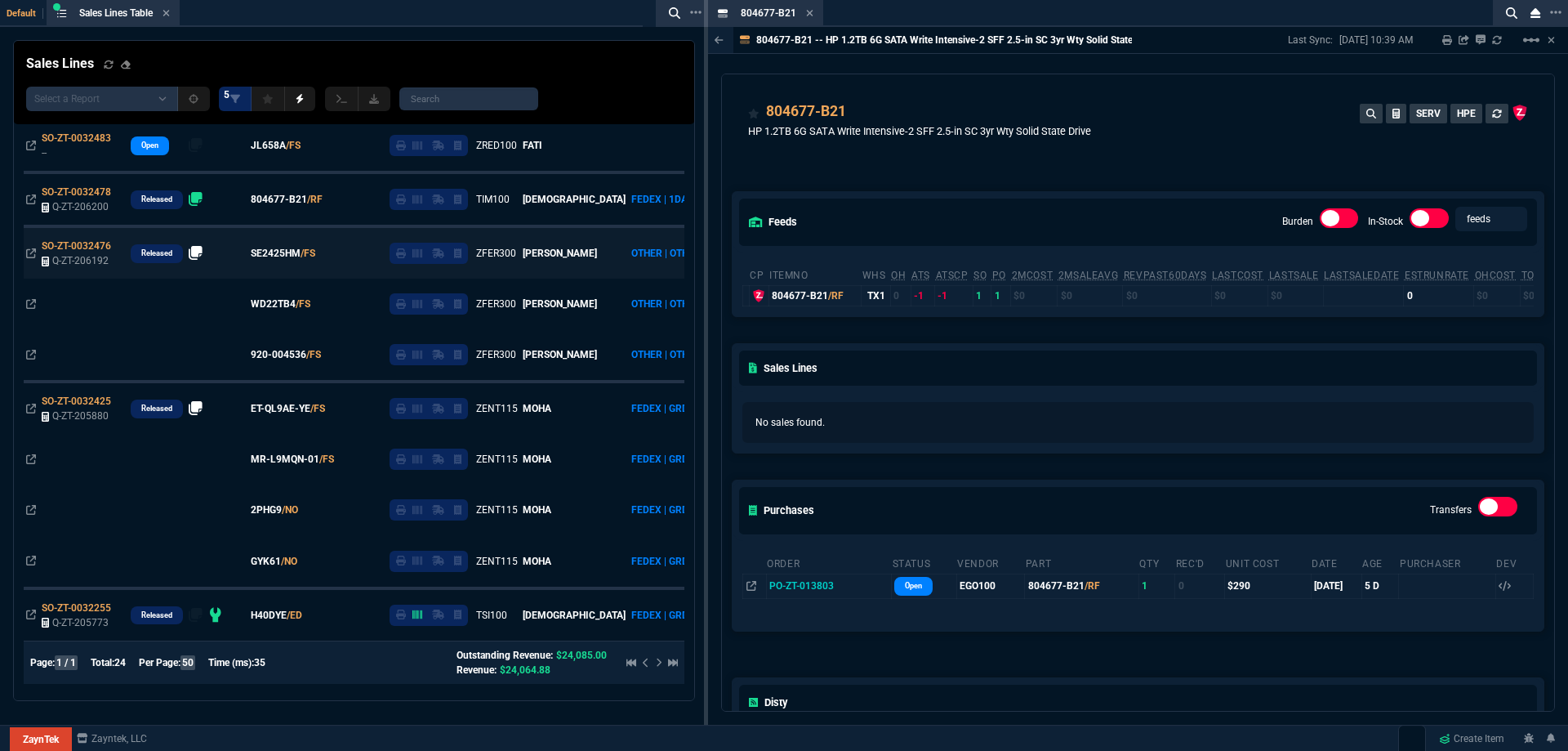
click at [811, 17] on icon at bounding box center [809, 13] width 7 height 10
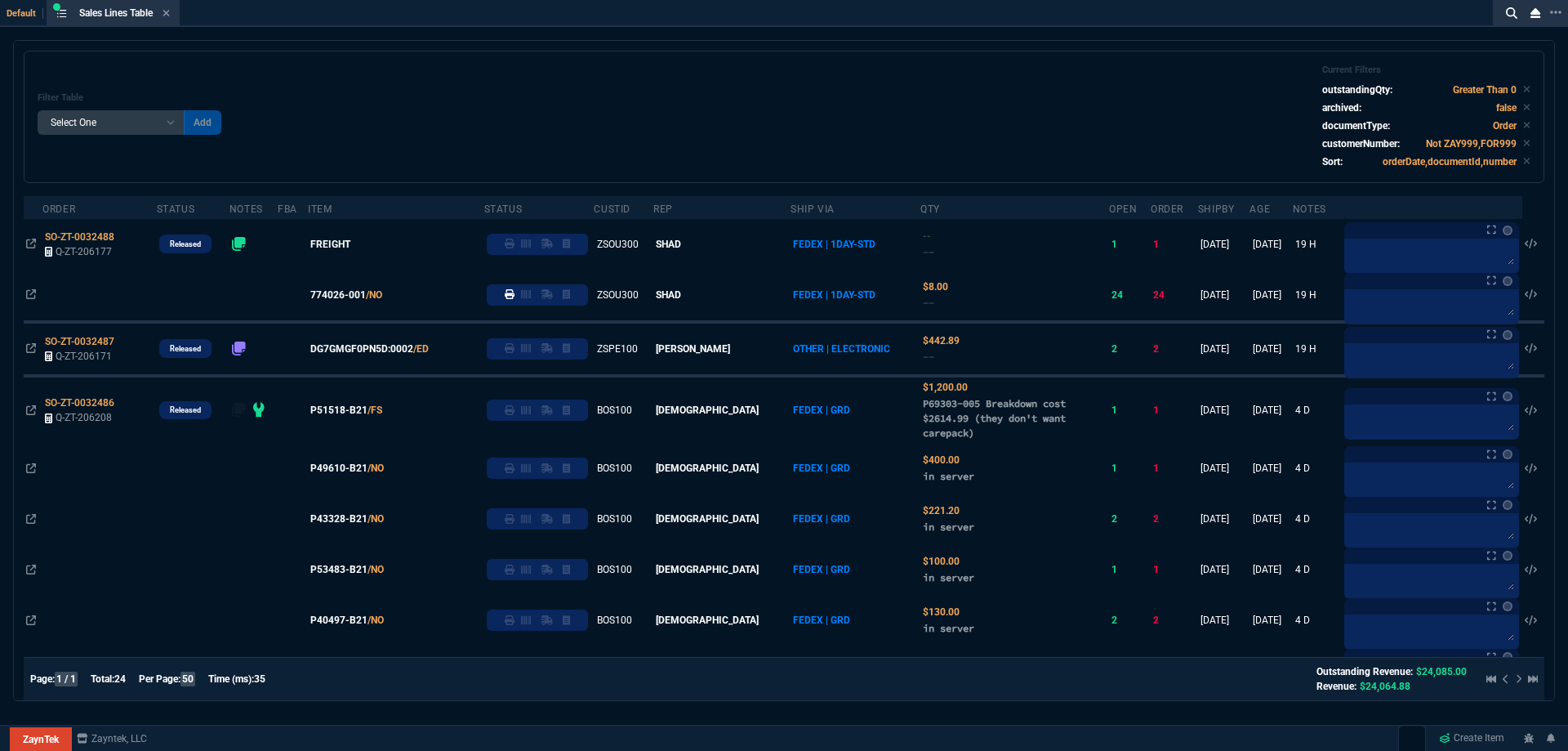
scroll to position [0, 0]
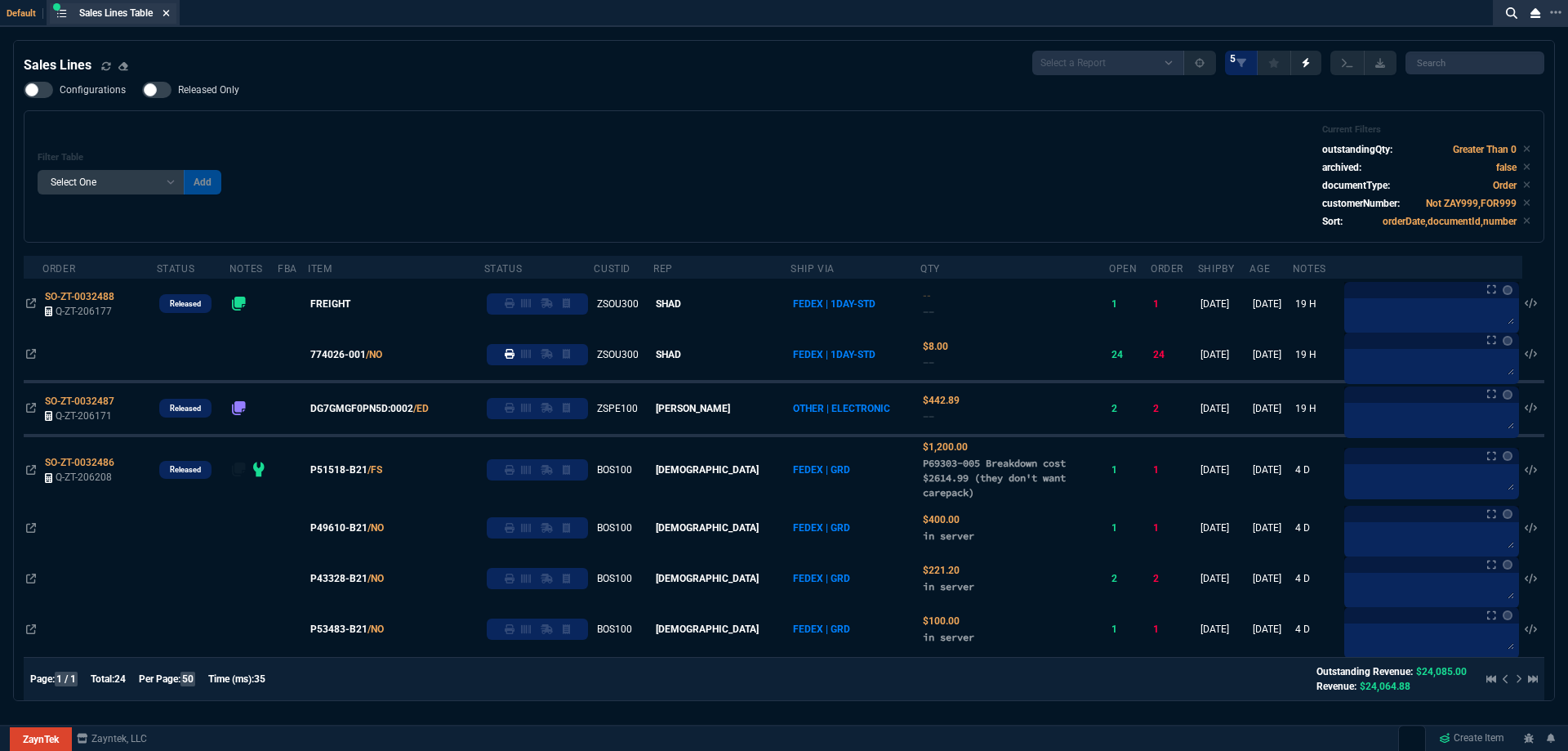
click at [169, 20] on nx-icon at bounding box center [167, 14] width 7 height 13
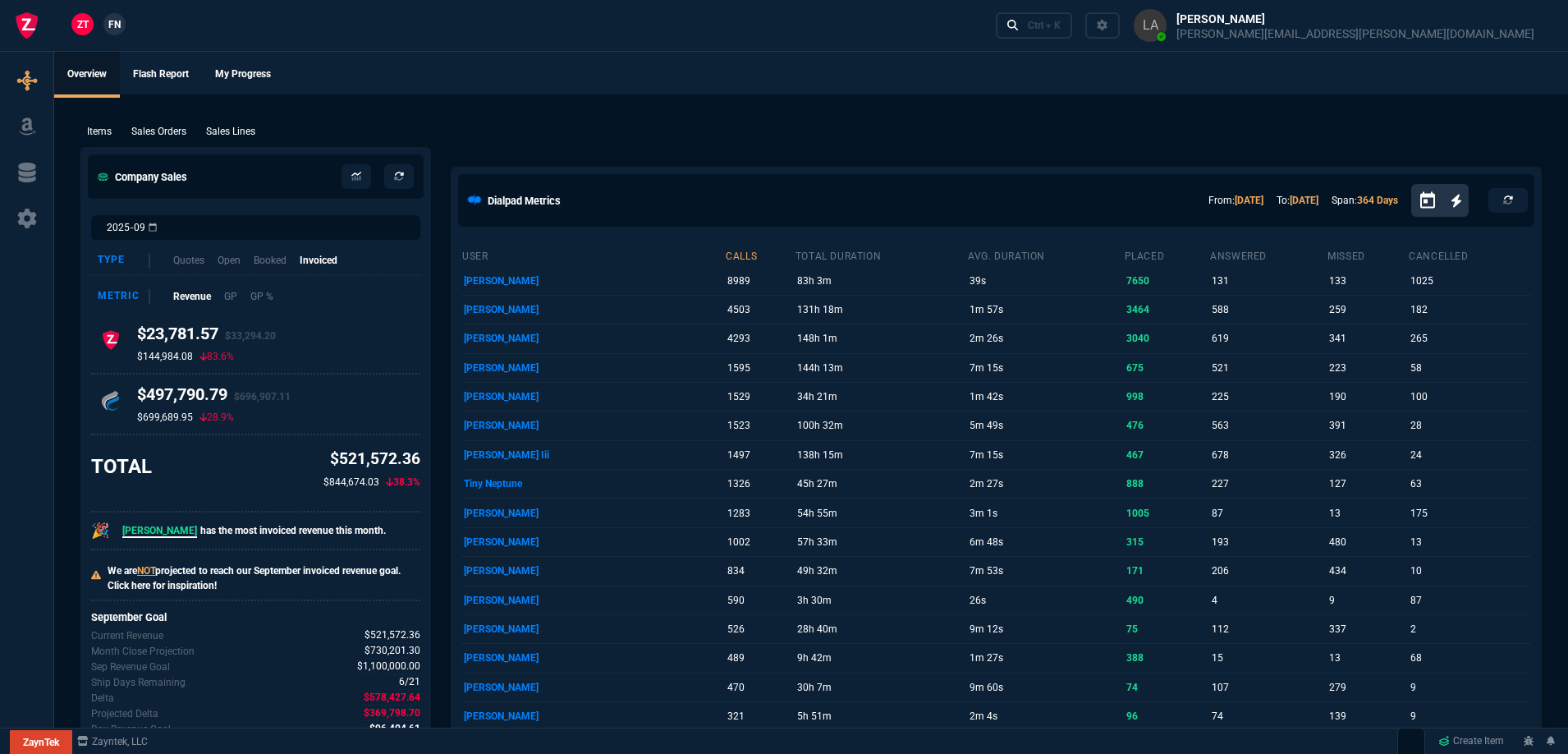
click at [120, 24] on span "FN" at bounding box center [115, 25] width 13 height 15
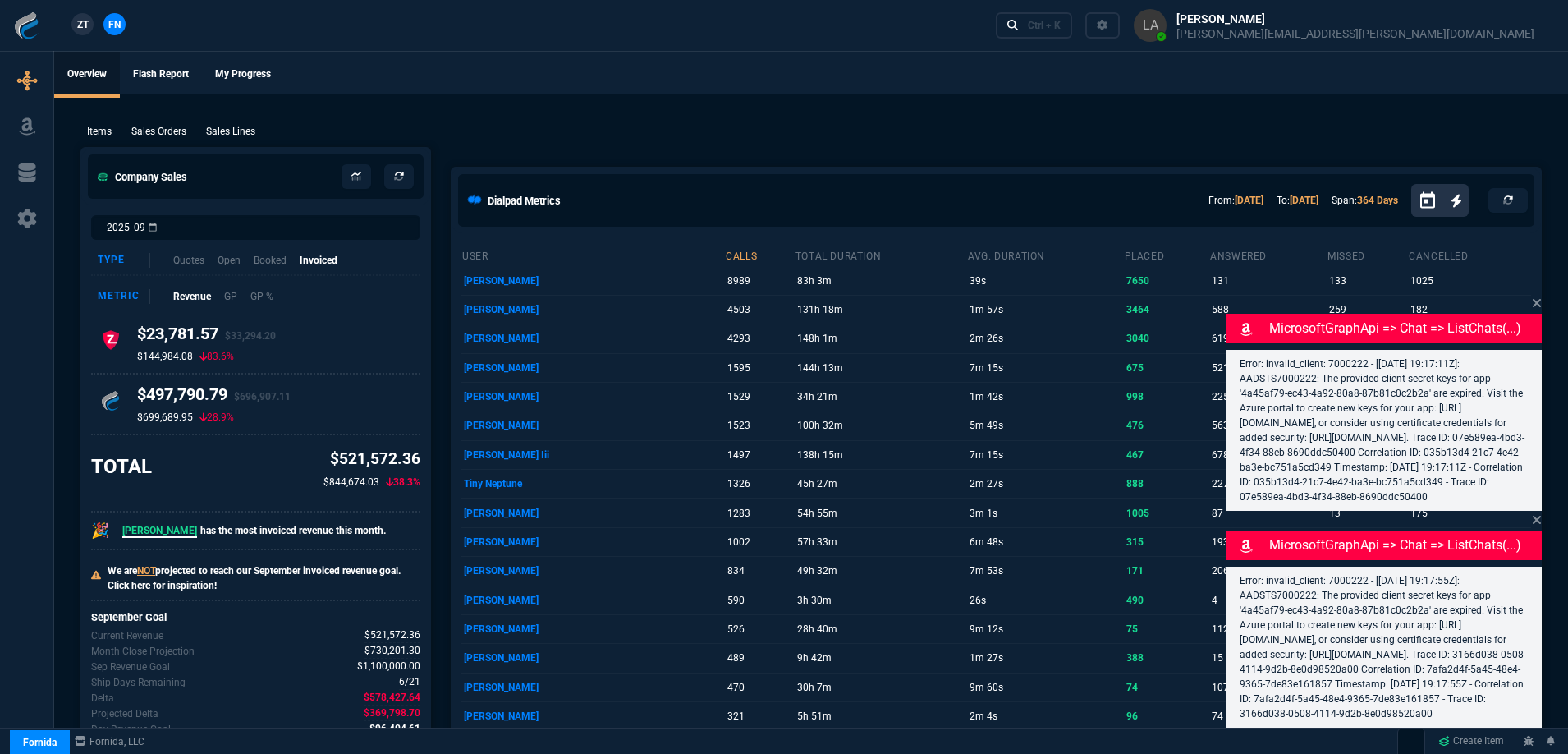
click at [230, 132] on p "Sales Lines" at bounding box center [230, 131] width 49 height 15
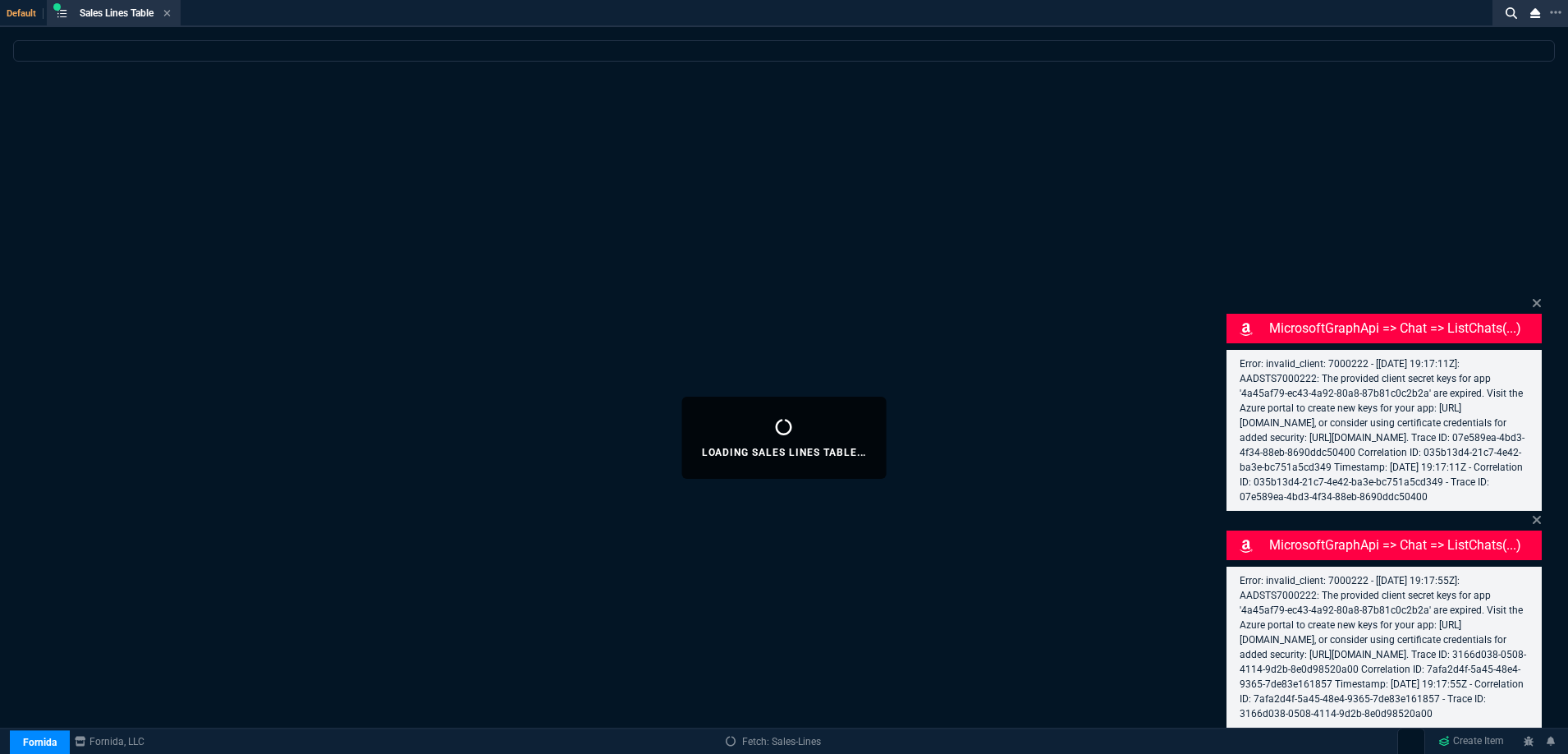
select select
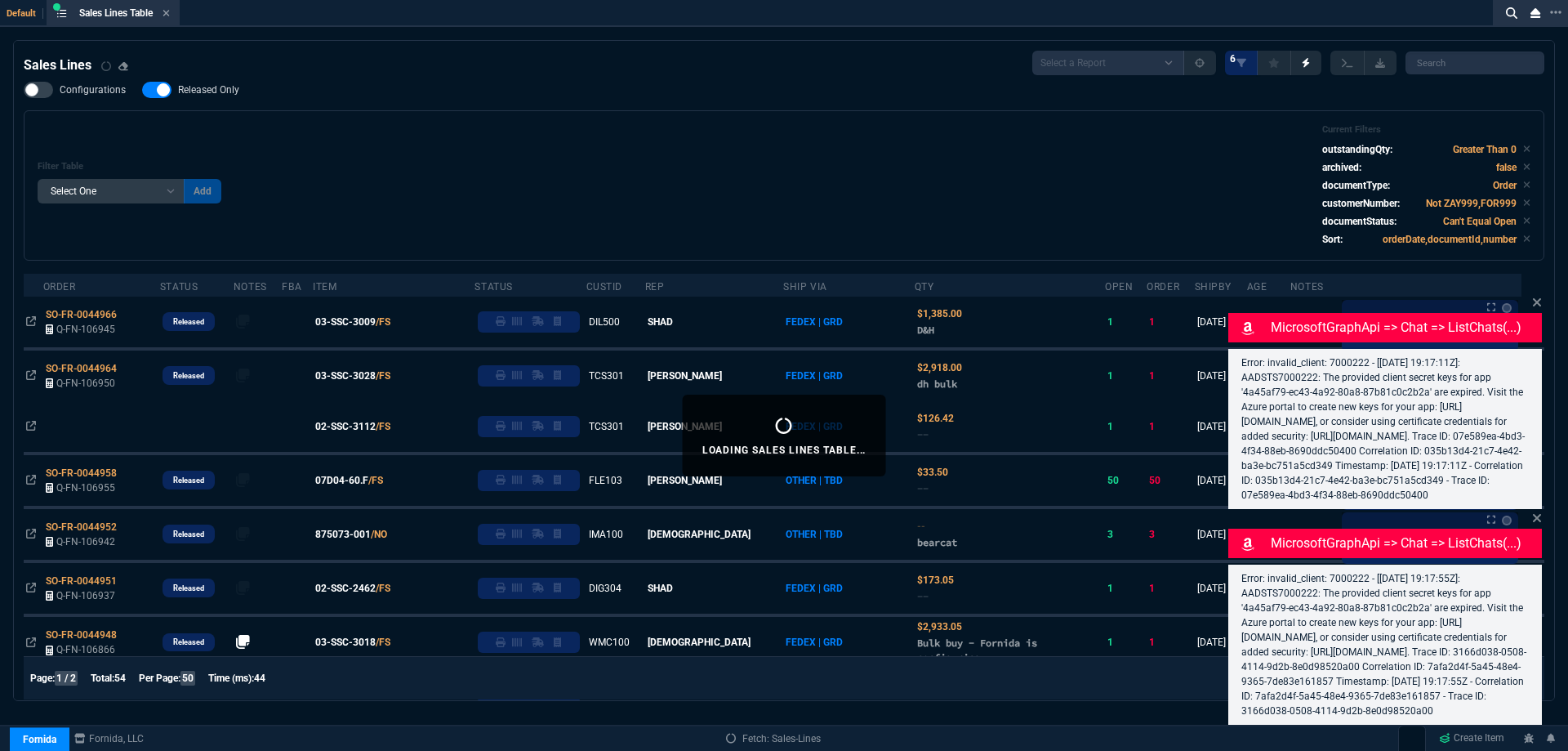
click at [228, 90] on span "Released Only" at bounding box center [209, 90] width 62 height 13
click at [142, 90] on input "Released Only" at bounding box center [141, 90] width 1 height 1
checkbox input "false"
click at [438, 108] on div "Configurations Released Only Filter Table Select One Add Filter () Age () ATS (…" at bounding box center [784, 171] width 1521 height 179
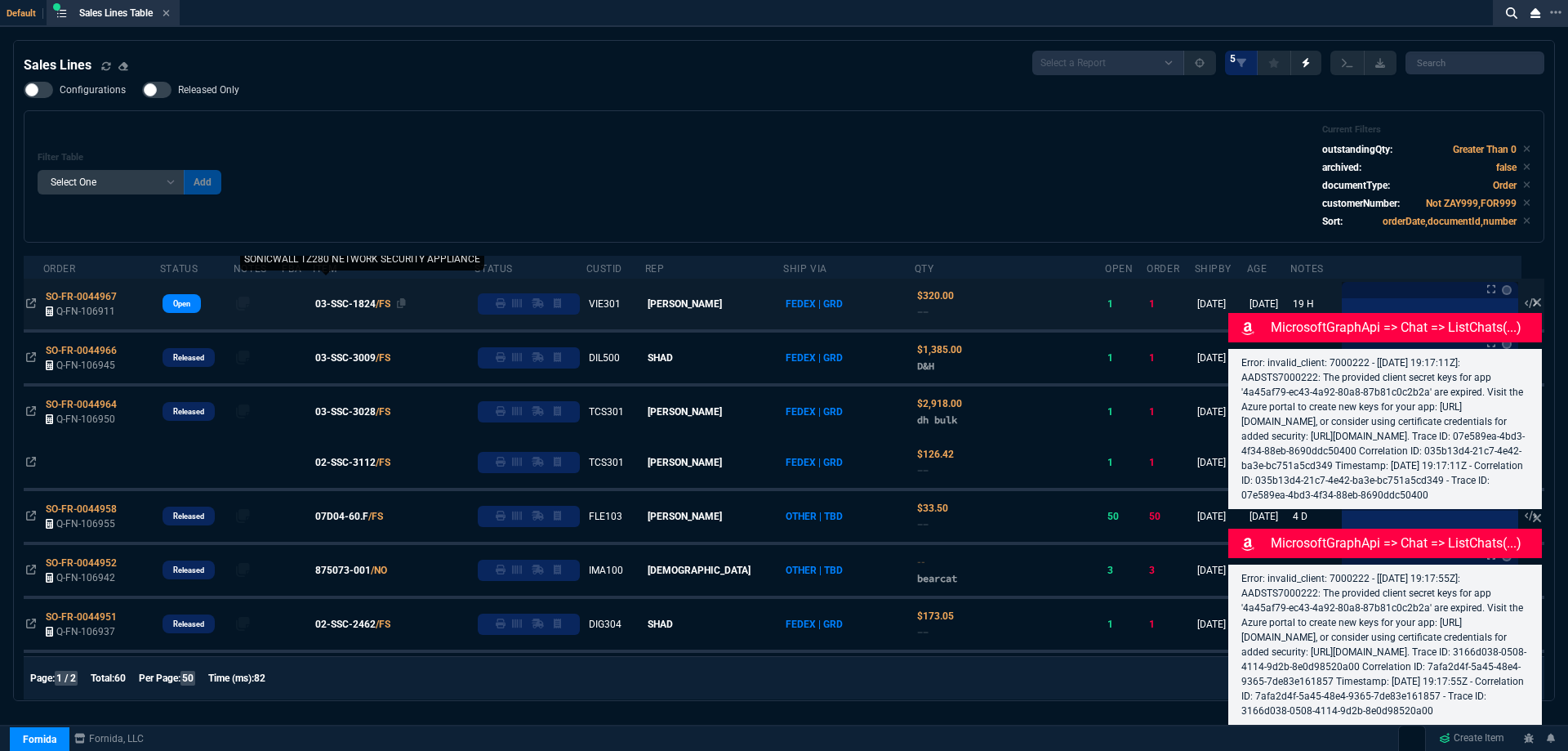
click at [362, 304] on span "03-SSC-1824" at bounding box center [345, 303] width 61 height 14
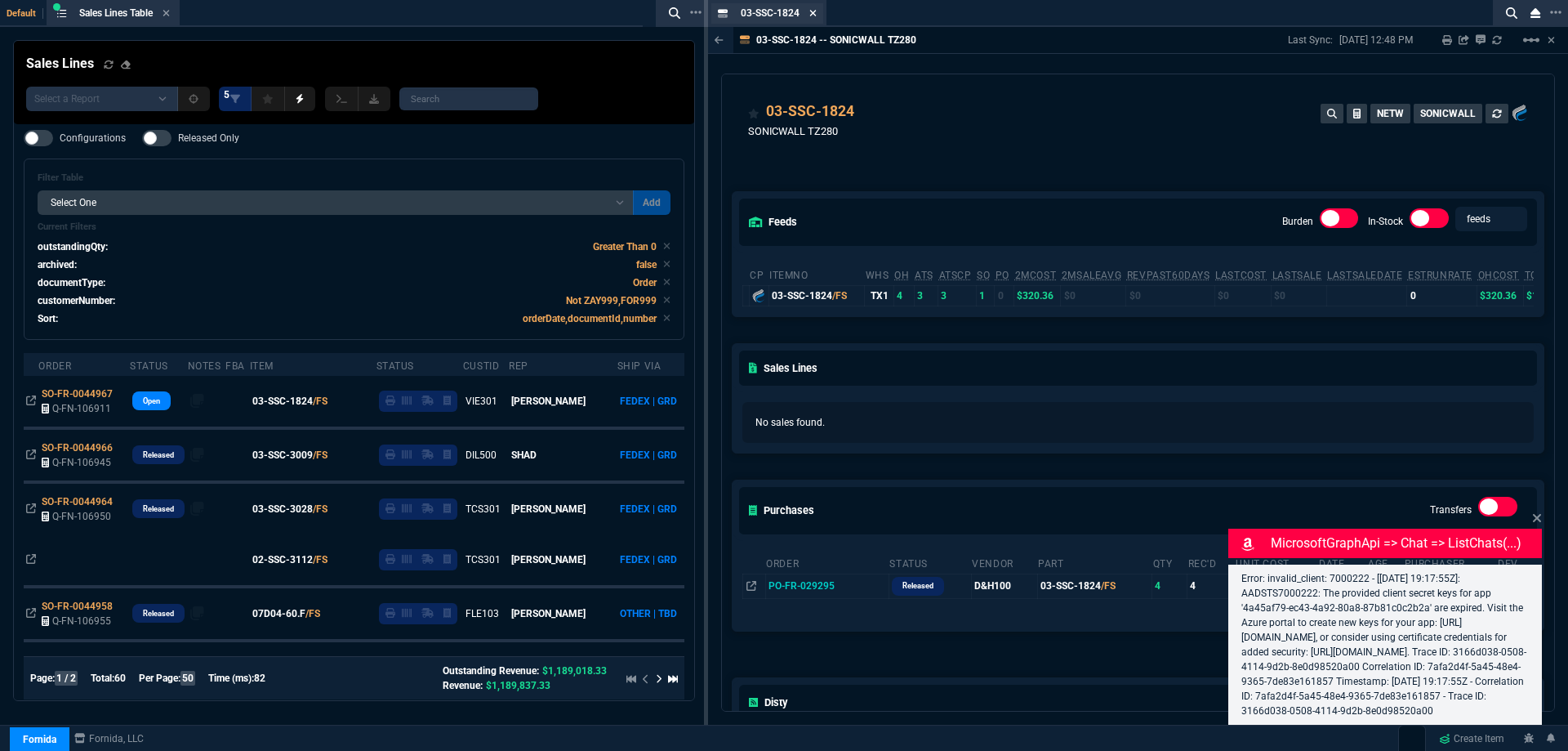
click at [813, 13] on icon at bounding box center [813, 13] width 6 height 6
